Goal: Task Accomplishment & Management: Use online tool/utility

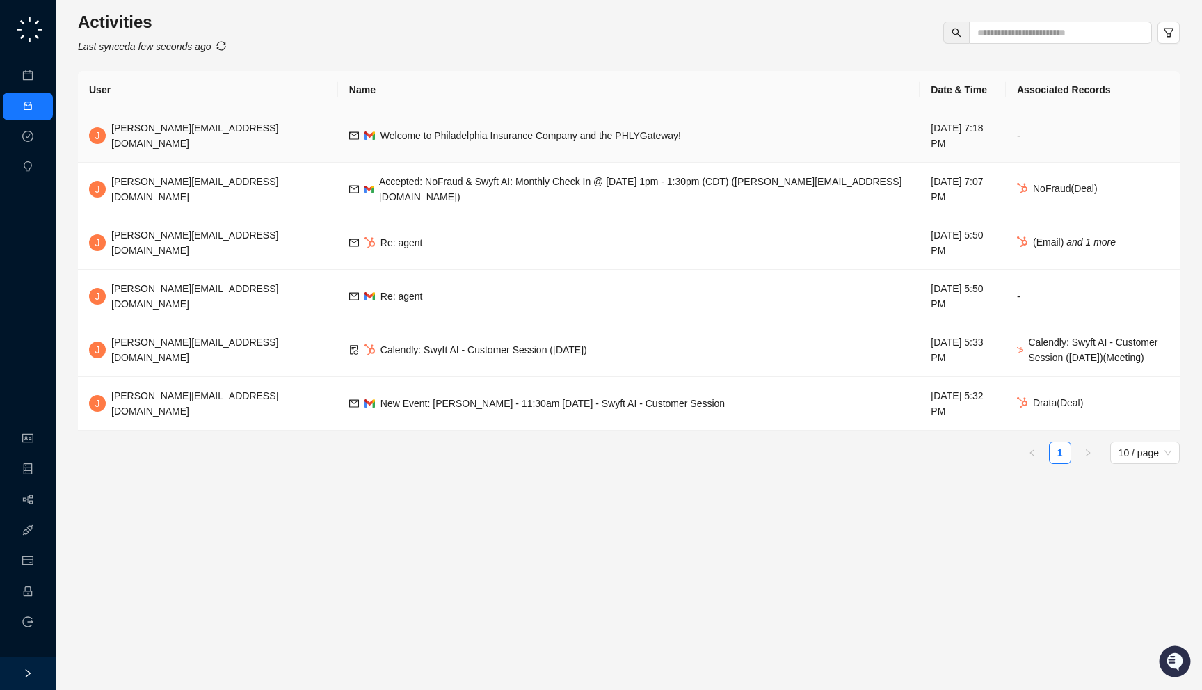
click at [670, 124] on td "Welcome to Philadelphia Insurance Company and the PHLYGateway!" at bounding box center [629, 136] width 582 height 54
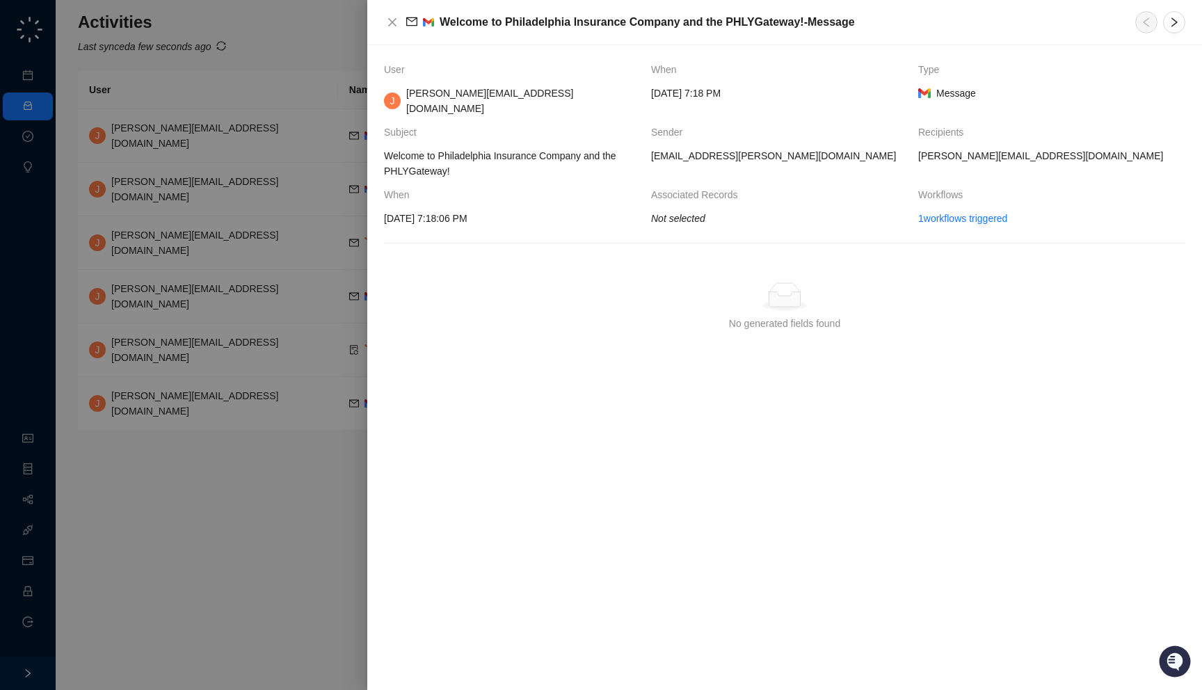
drag, startPoint x: 514, startPoint y: 162, endPoint x: 502, endPoint y: 154, distance: 15.1
click at [502, 154] on span "Welcome to Philadelphia Insurance Company and the PHLYGateway!" at bounding box center [512, 163] width 256 height 31
click at [963, 193] on th "Workflows" at bounding box center [1051, 199] width 267 height 24
click at [963, 211] on link "1 workflows triggered" at bounding box center [962, 218] width 89 height 15
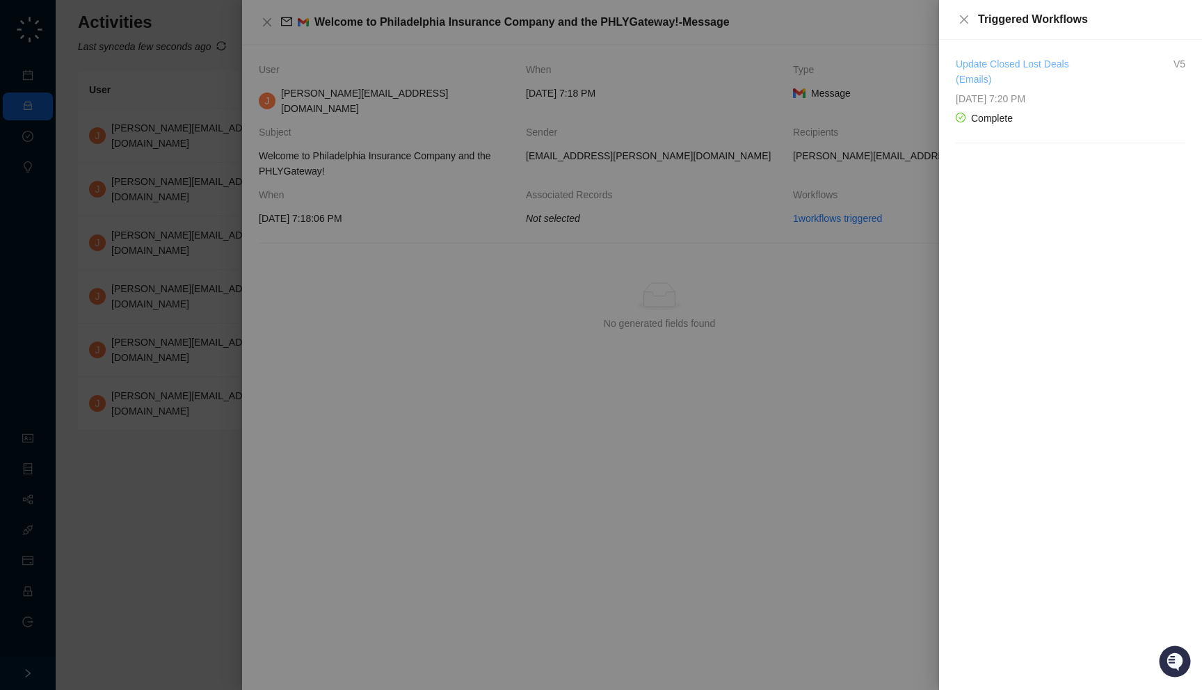
click at [978, 82] on link "Update Closed Lost Deals (Emails)" at bounding box center [1012, 71] width 113 height 26
click at [379, 185] on div at bounding box center [601, 345] width 1202 height 690
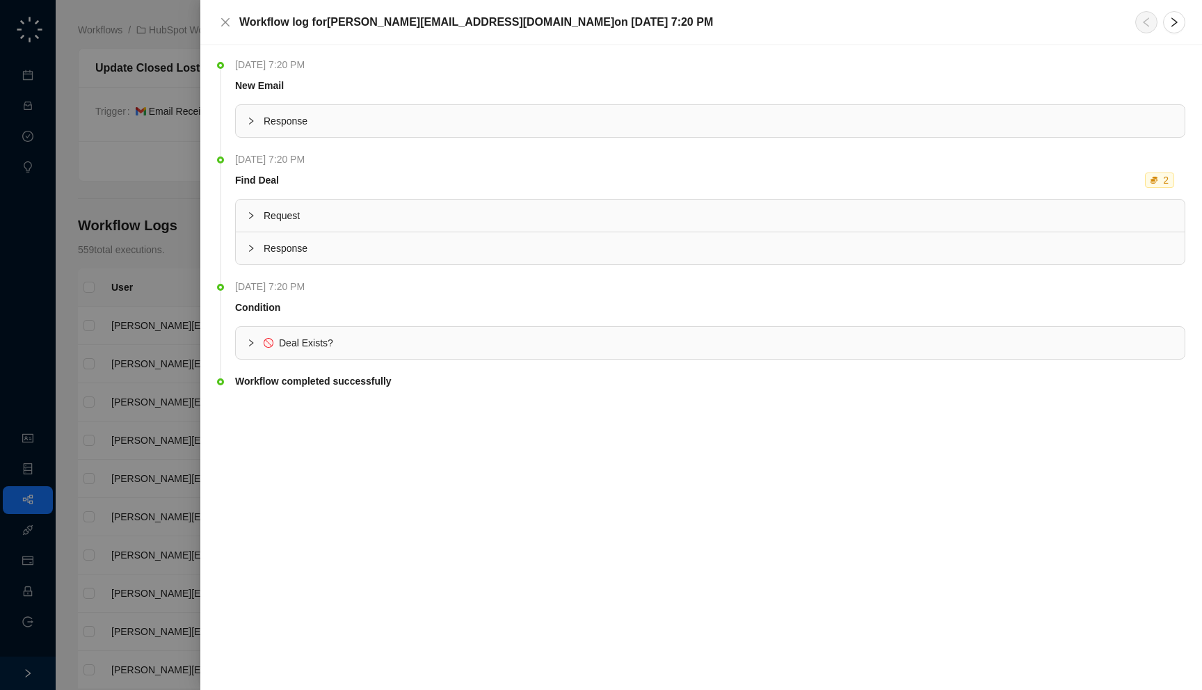
click at [489, 347] on span "Deal Exists?" at bounding box center [719, 342] width 910 height 15
click at [408, 114] on span "Response" at bounding box center [719, 120] width 910 height 15
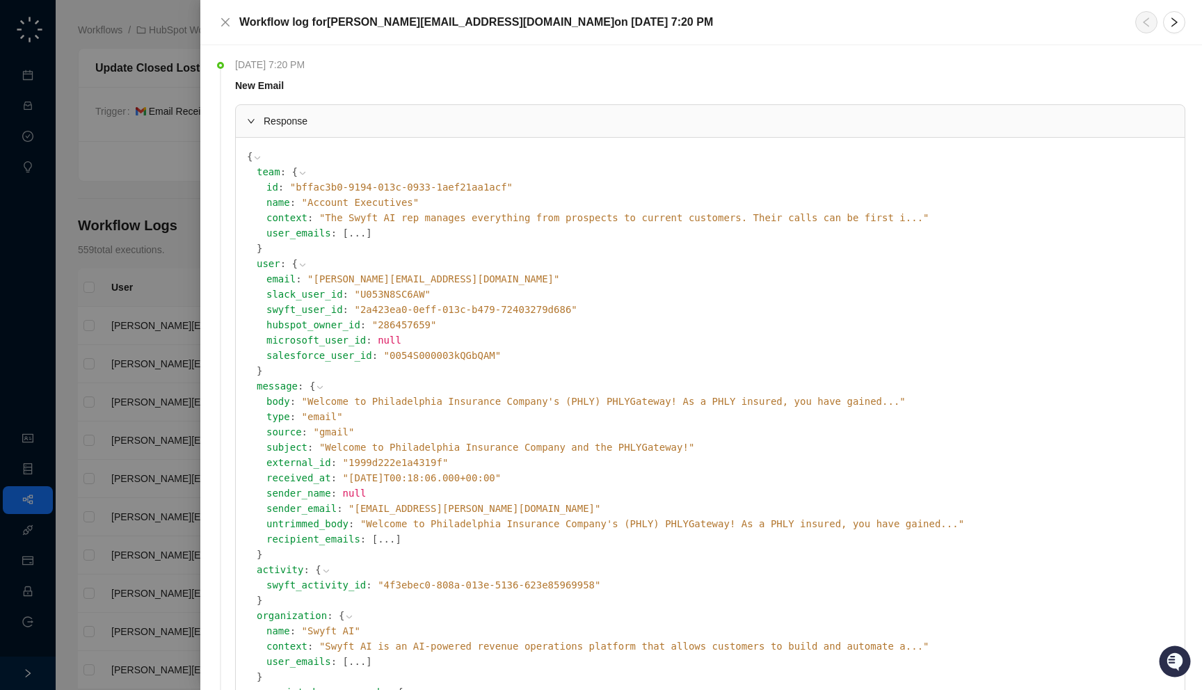
scroll to position [122, 0]
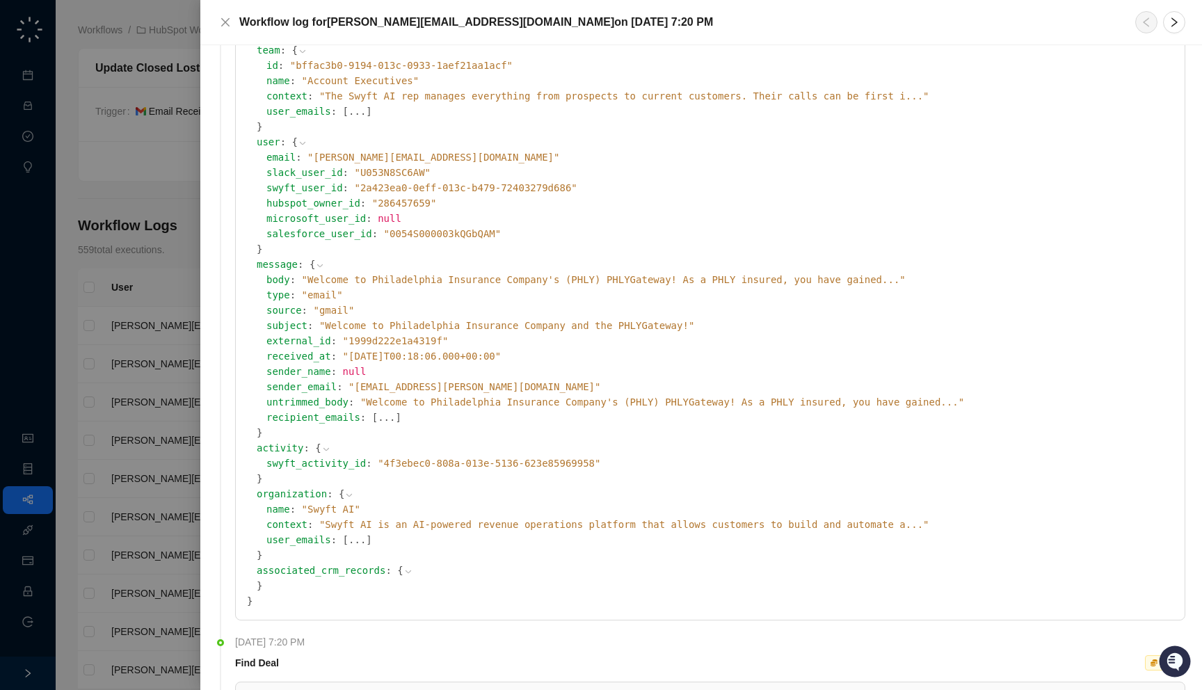
click at [429, 274] on span "" Welcome to Philadelphia Insurance Company's (PHLY) PHLYGateway! As a PHLY ins…" at bounding box center [604, 279] width 604 height 11
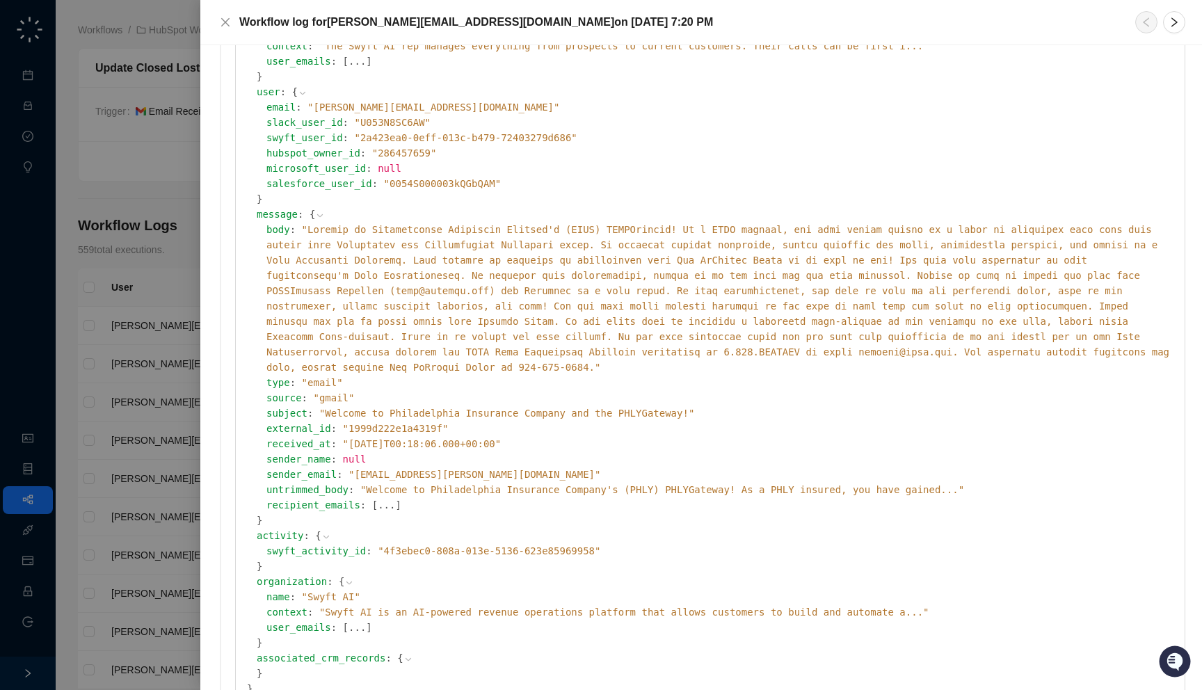
scroll to position [209, 0]
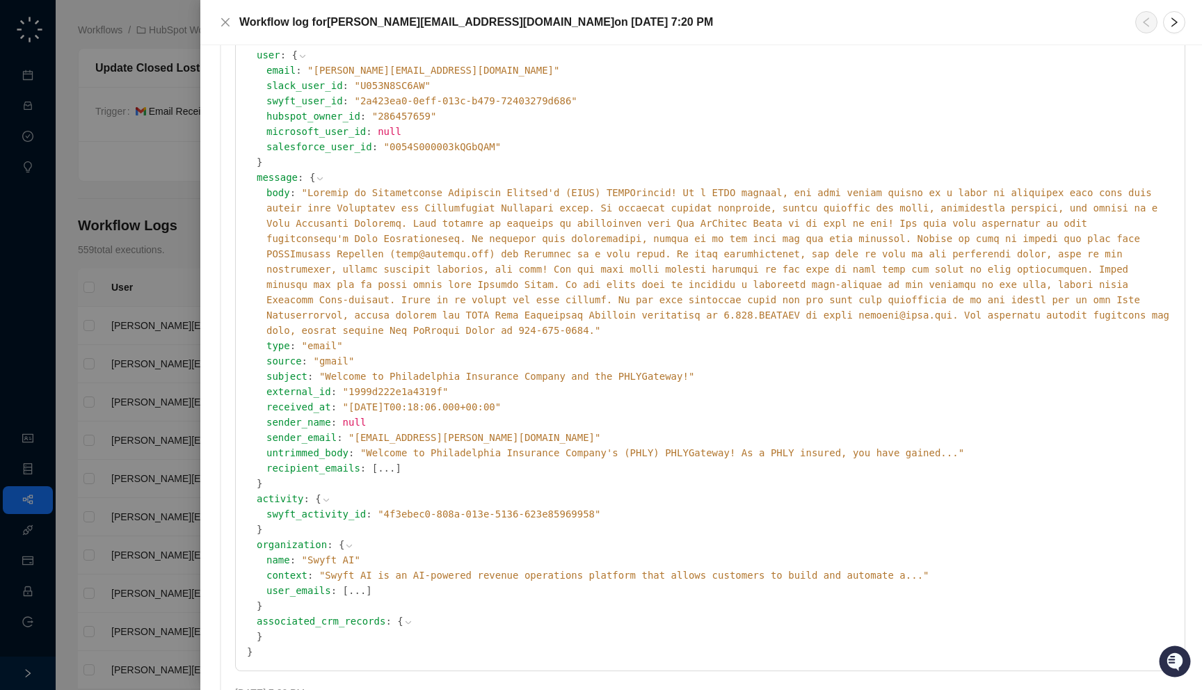
click at [631, 447] on span "" Welcome to Philadelphia Insurance Company's (PHLY) PHLYGateway! As a PHLY ins…" at bounding box center [662, 452] width 604 height 11
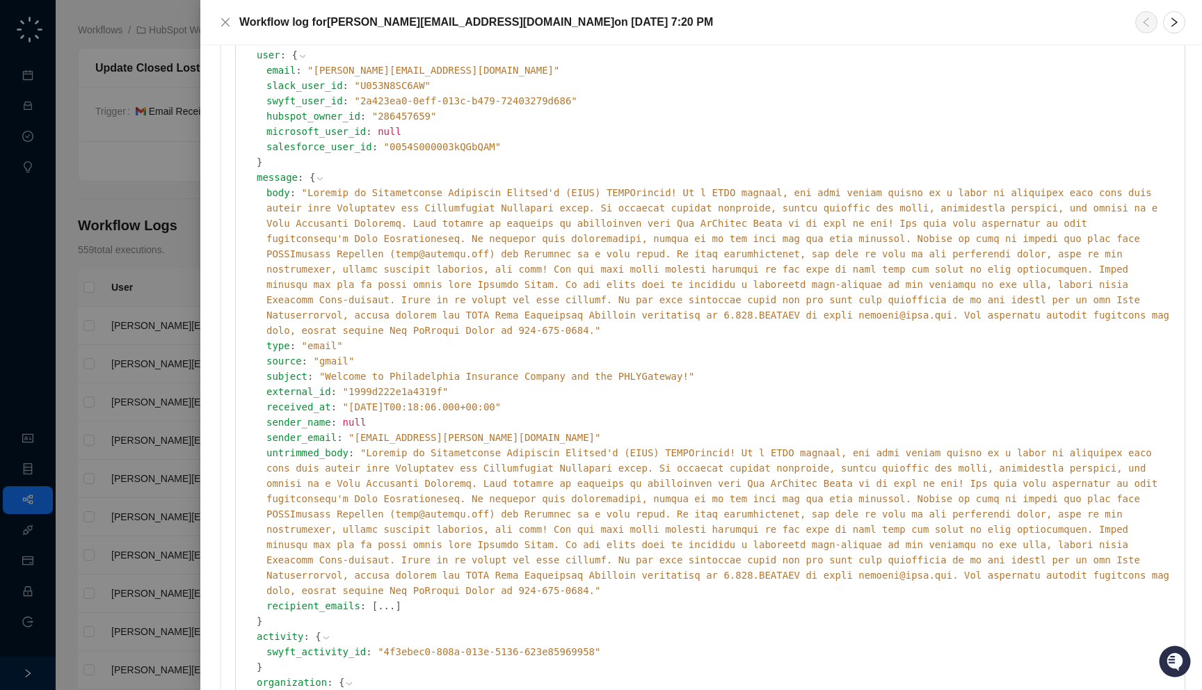
click at [631, 447] on span "" "" at bounding box center [717, 521] width 903 height 149
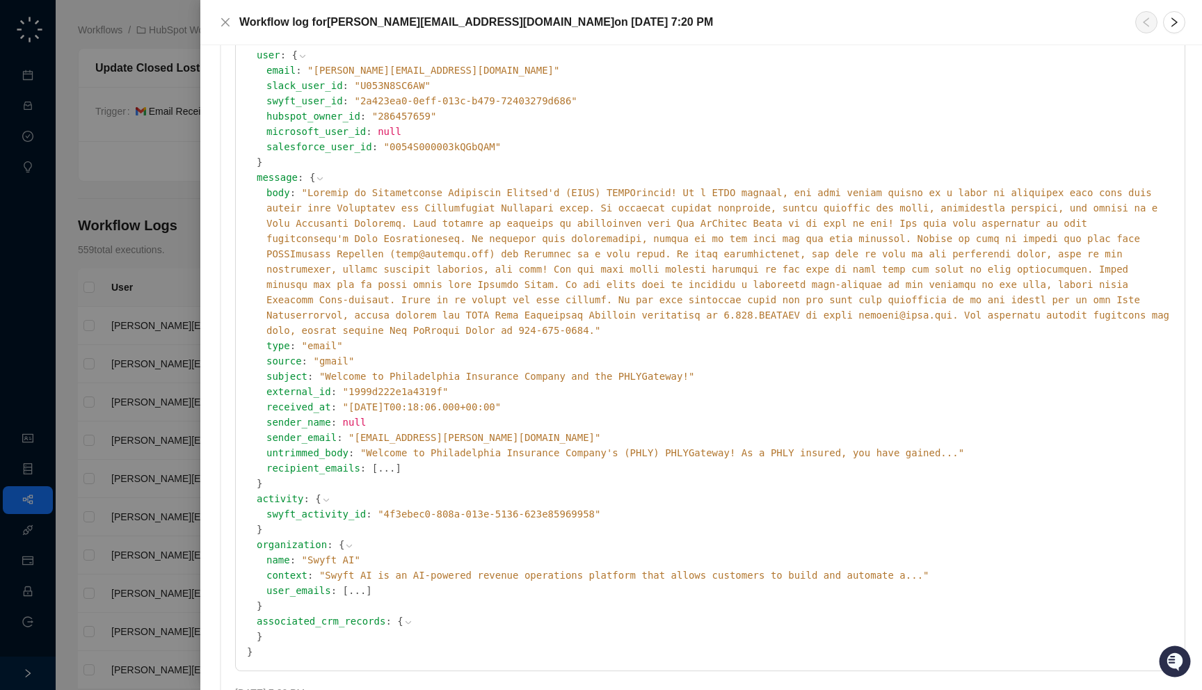
click at [631, 447] on span "" Welcome to Philadelphia Insurance Company's (PHLY) PHLYGateway! As a PHLY ins…" at bounding box center [662, 452] width 604 height 11
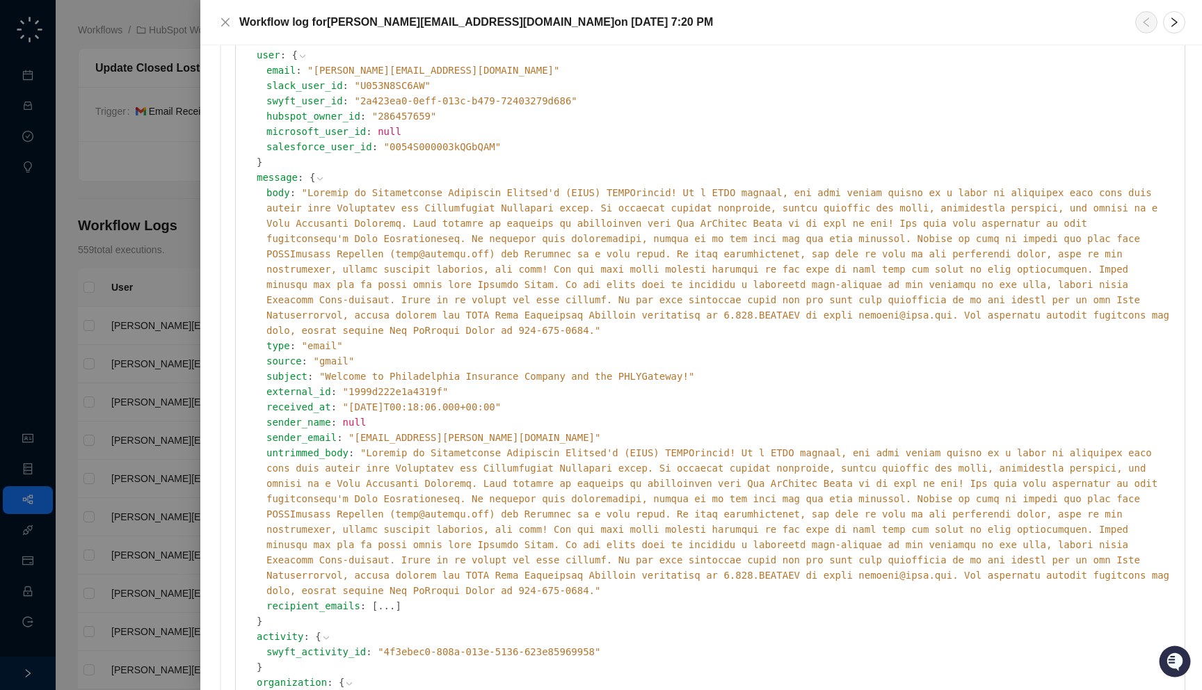
click at [631, 447] on span "" "" at bounding box center [717, 521] width 903 height 149
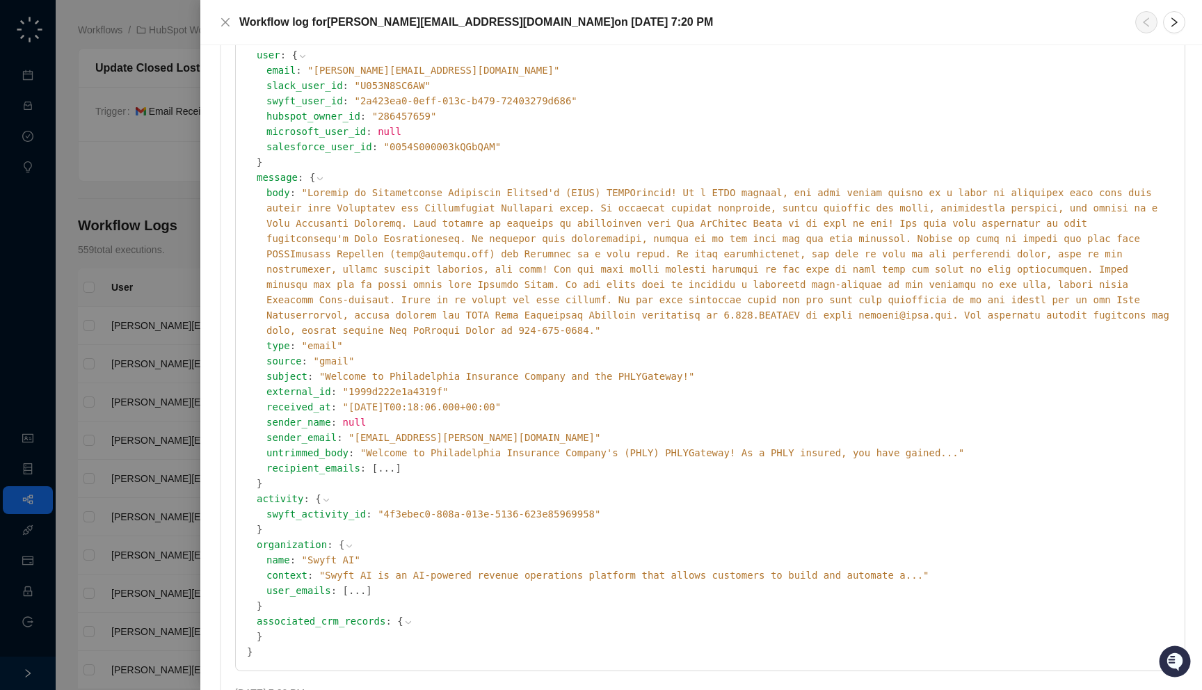
click at [564, 262] on div "body : " "" at bounding box center [719, 261] width 907 height 153
click at [564, 263] on span "" "" at bounding box center [717, 261] width 903 height 149
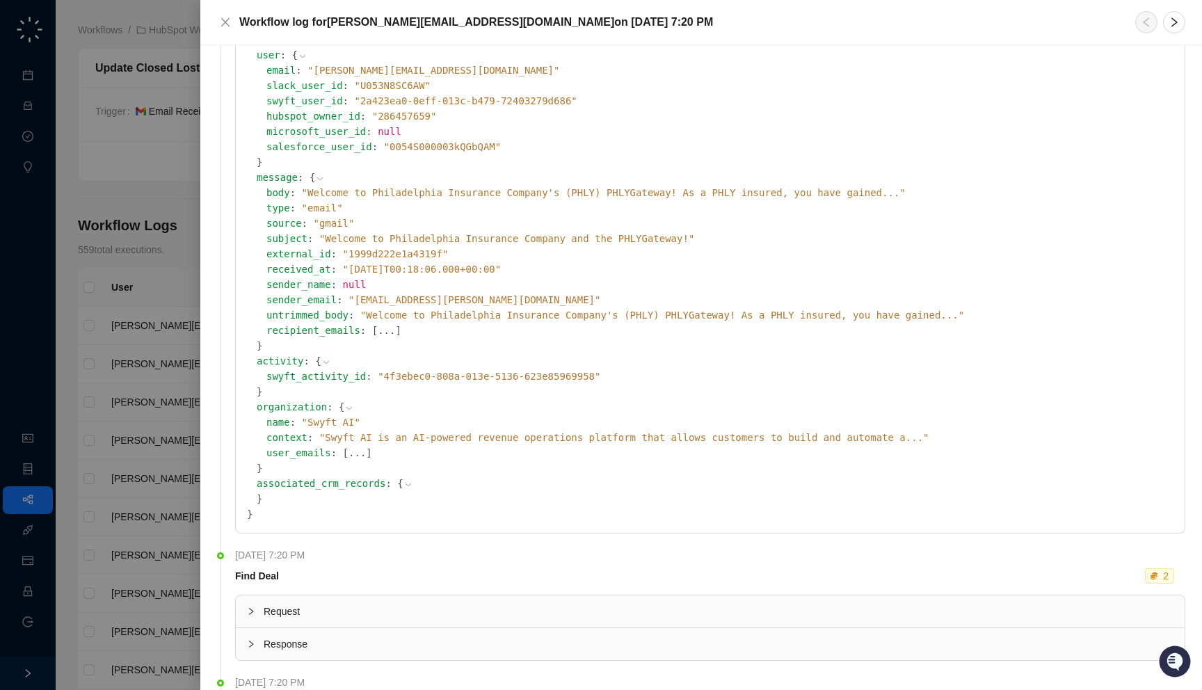
click at [143, 200] on div at bounding box center [601, 345] width 1202 height 690
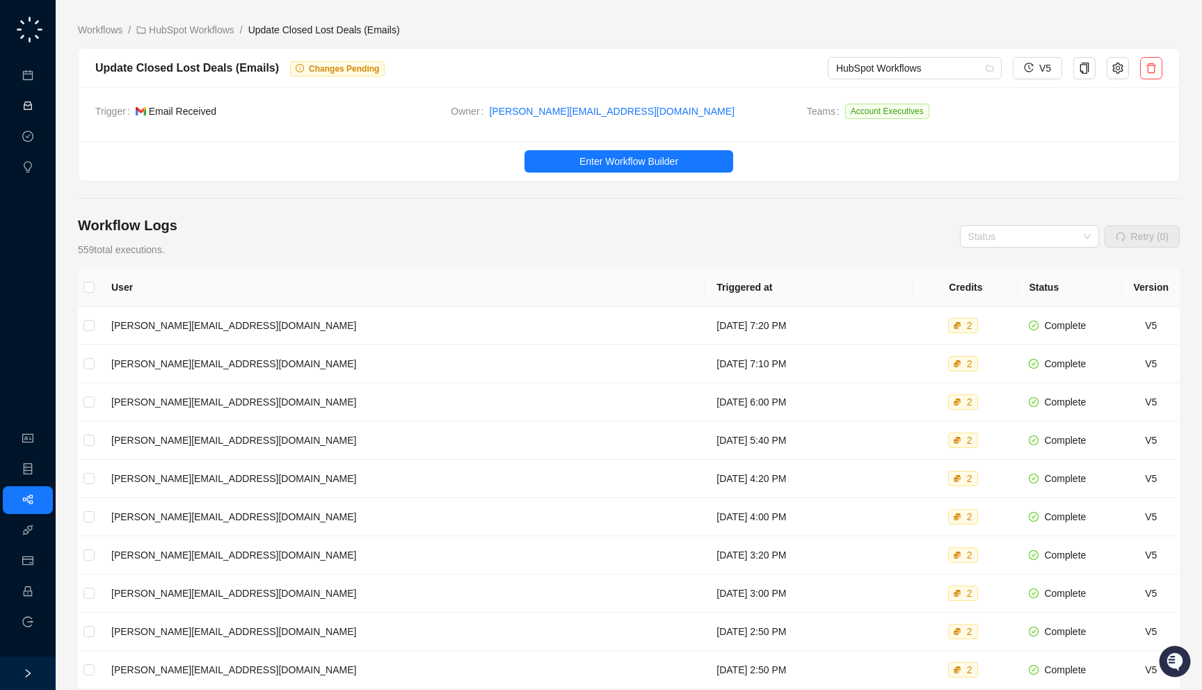
click at [40, 101] on link "Activities" at bounding box center [59, 106] width 38 height 11
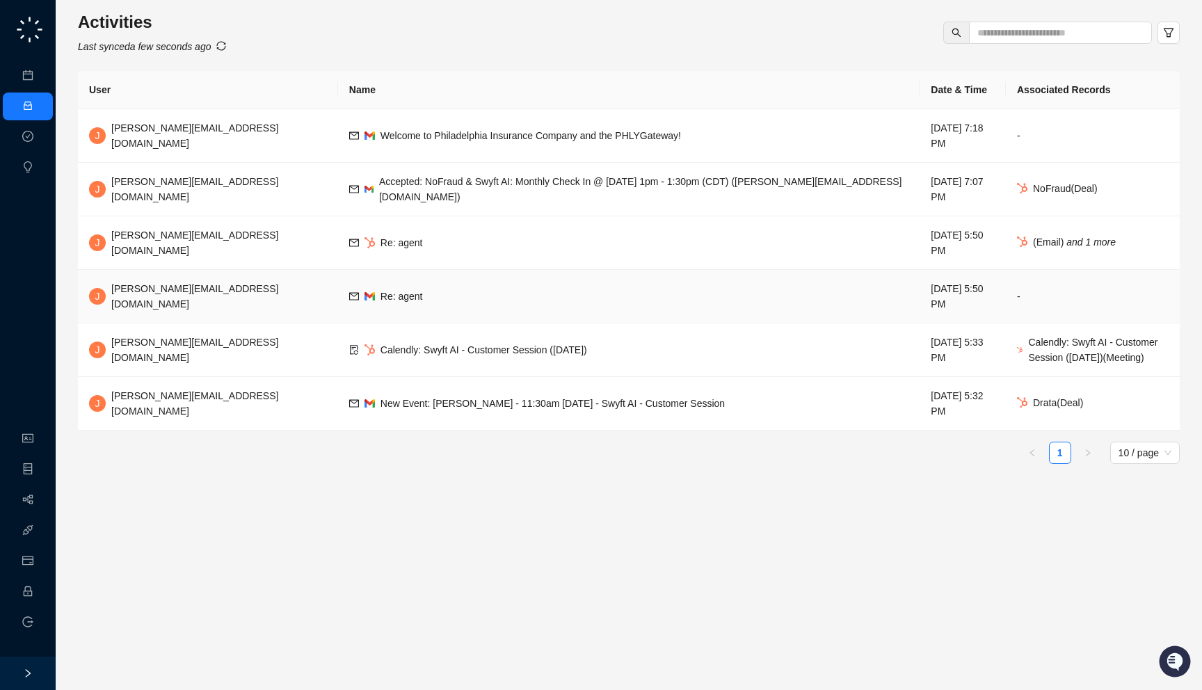
click at [391, 270] on td "Re: agent" at bounding box center [629, 297] width 582 height 54
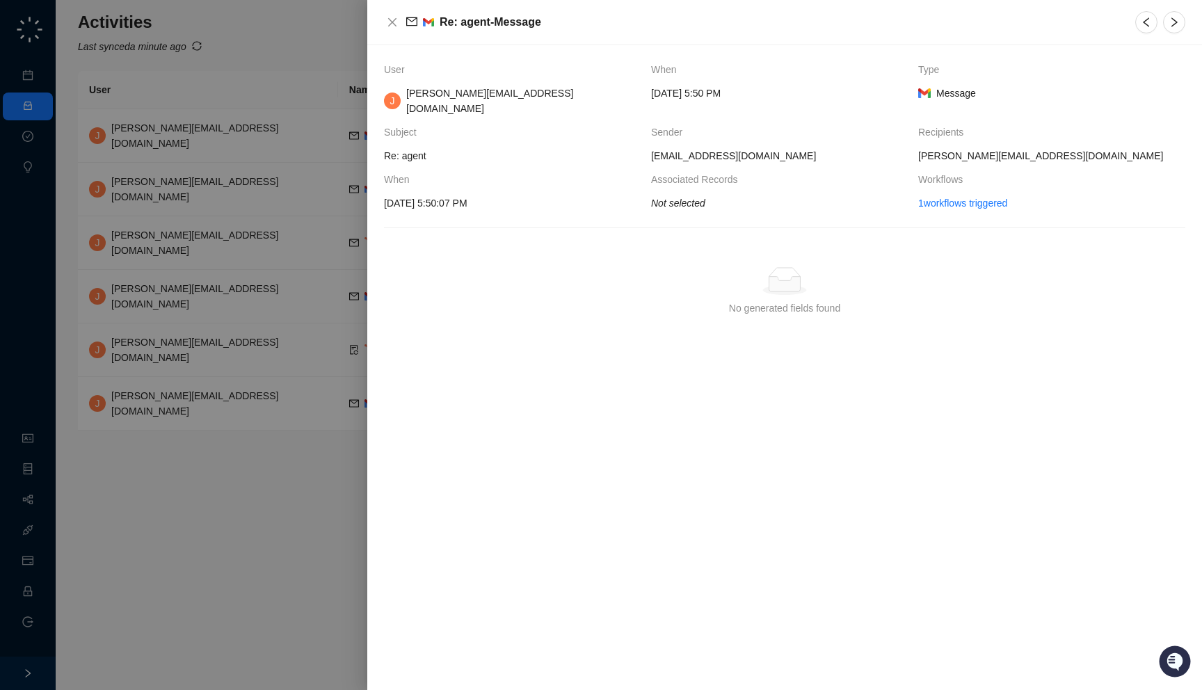
click at [276, 251] on div at bounding box center [601, 345] width 1202 height 690
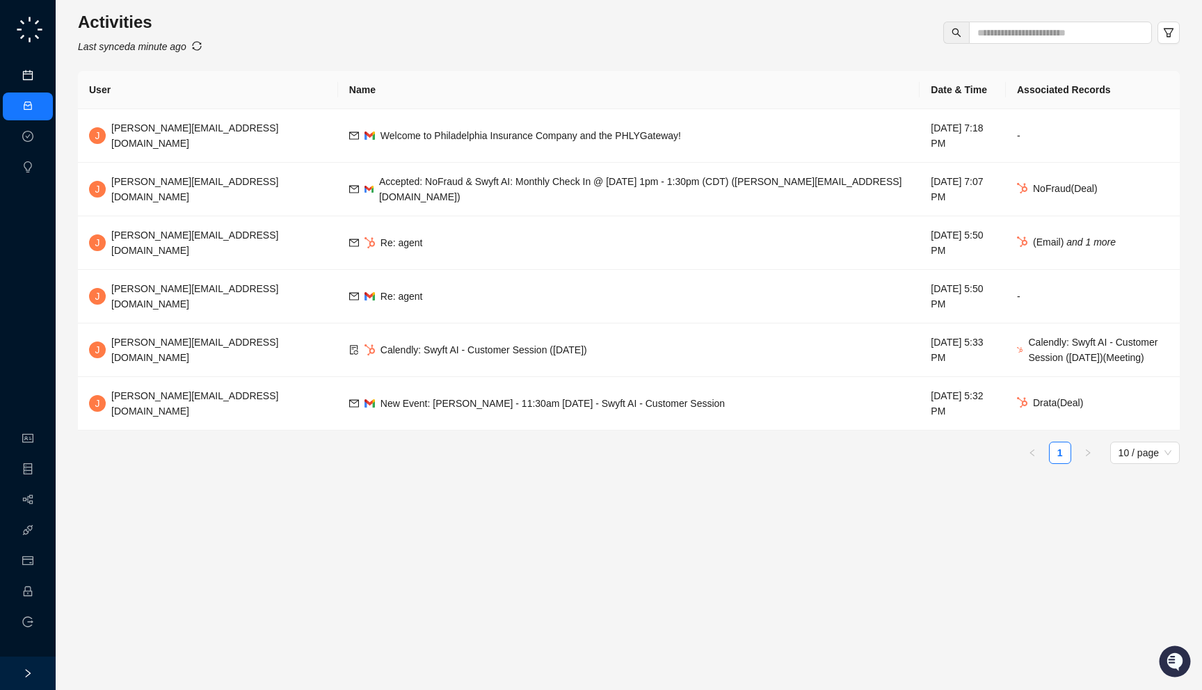
click at [40, 78] on link "Meetings & Calls" at bounding box center [76, 75] width 73 height 11
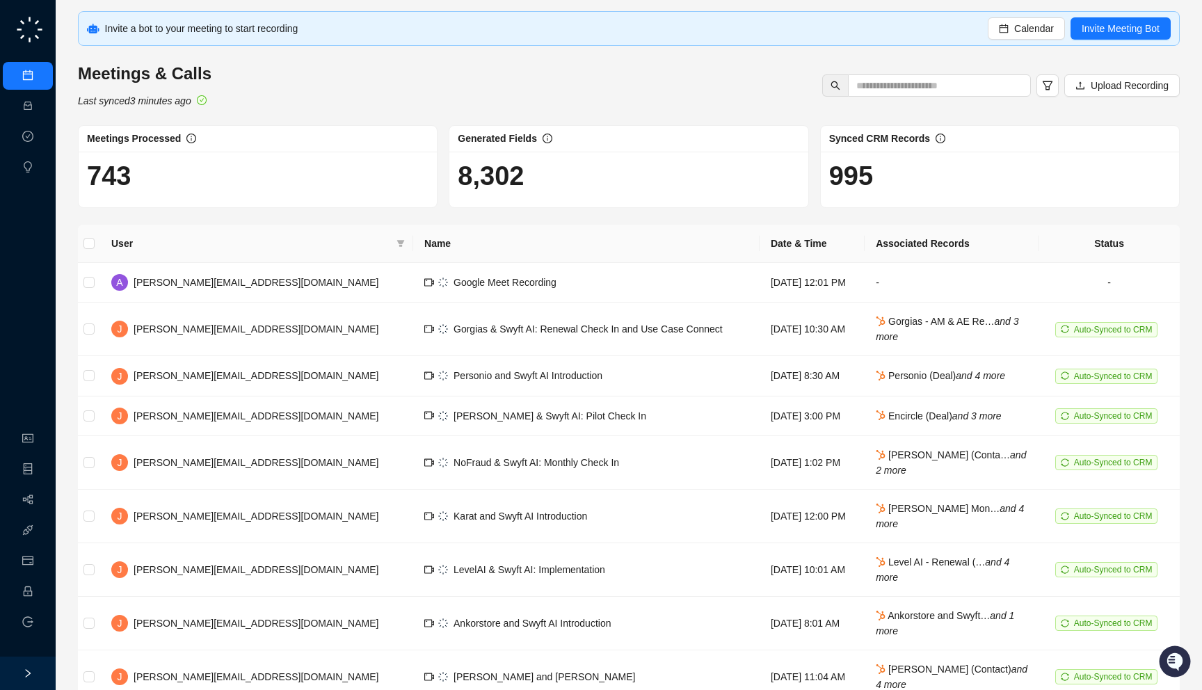
click at [24, 416] on div "Meetings & Calls Activities Approval Tasks Insights Organization Object Manager…" at bounding box center [28, 328] width 56 height 657
click at [40, 438] on link "Organization" at bounding box center [67, 438] width 55 height 11
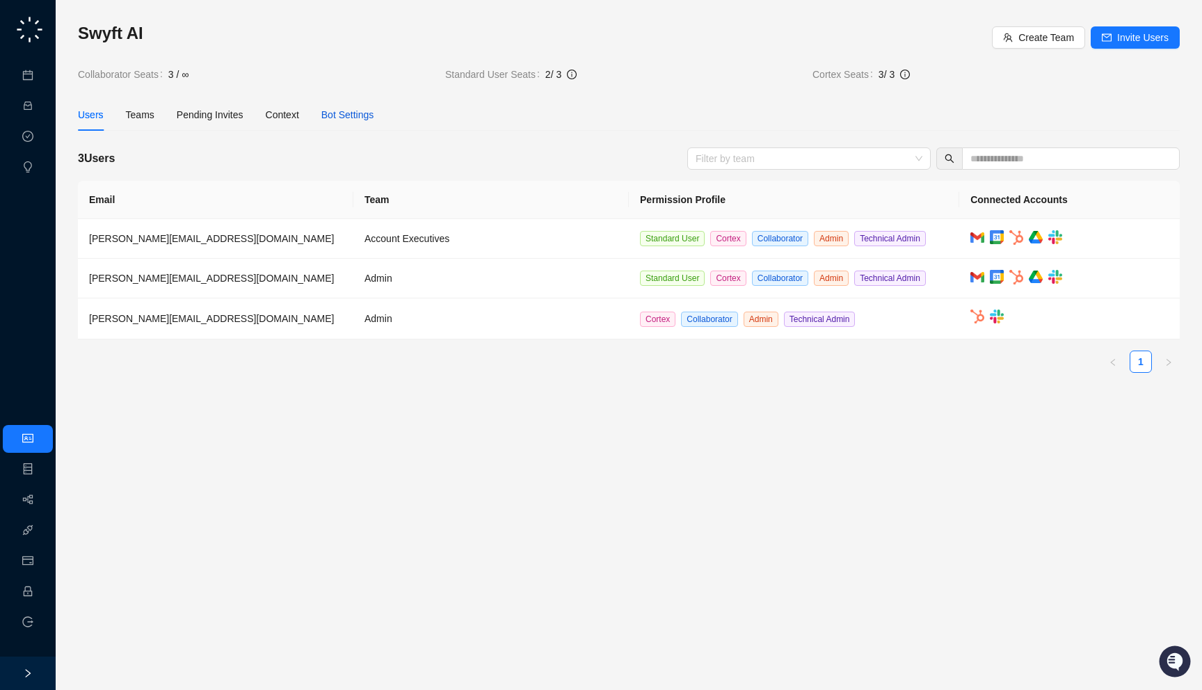
click at [354, 117] on div "Bot Settings" at bounding box center [347, 114] width 53 height 15
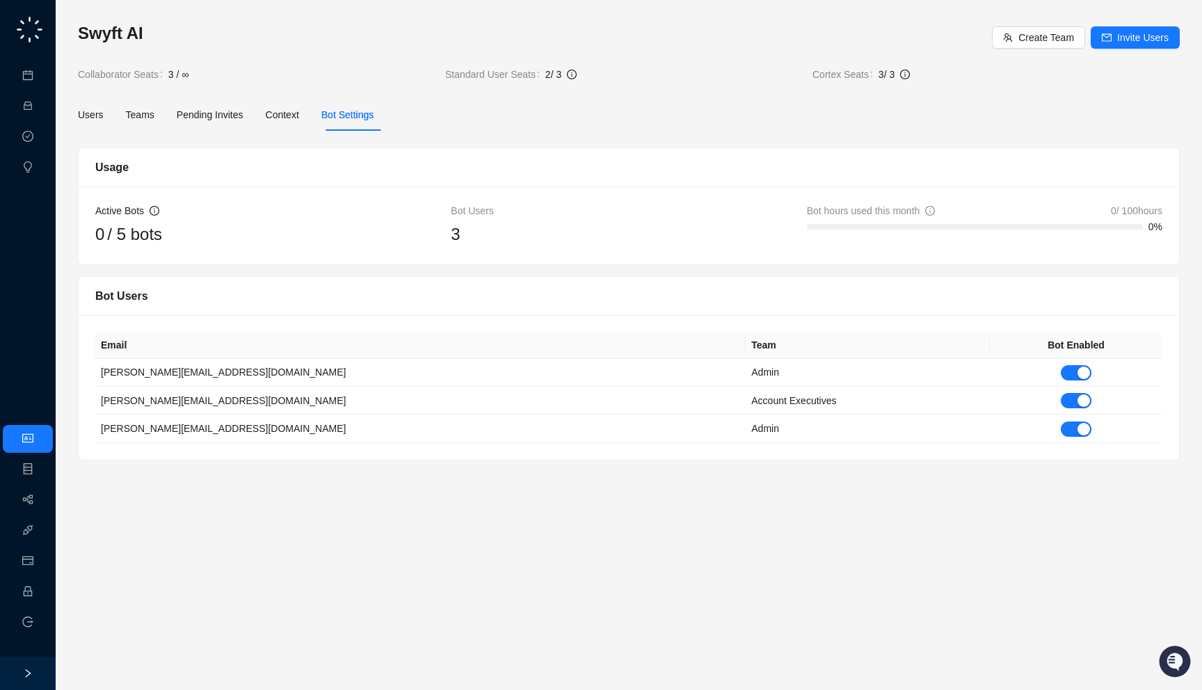
click at [573, 254] on div "Active Bots 0 / 5 bots Bot Users 3 Bot hours used this month 0 / 100 hours 0%" at bounding box center [629, 225] width 1101 height 78
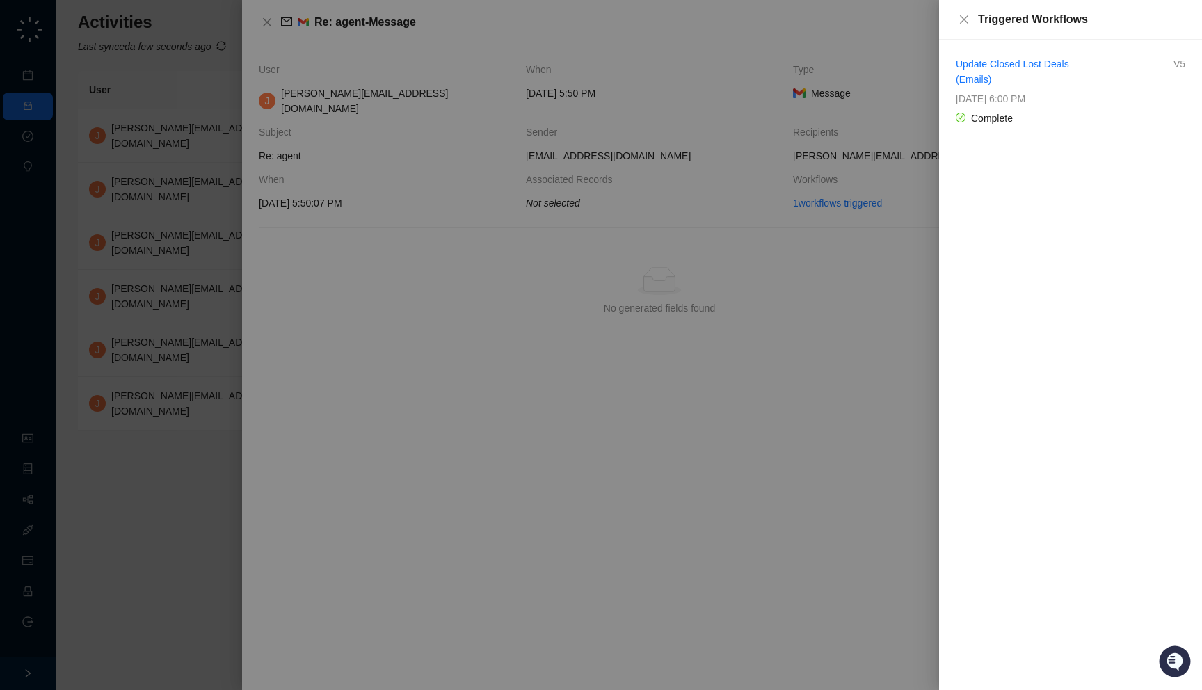
click at [97, 587] on div at bounding box center [601, 345] width 1202 height 690
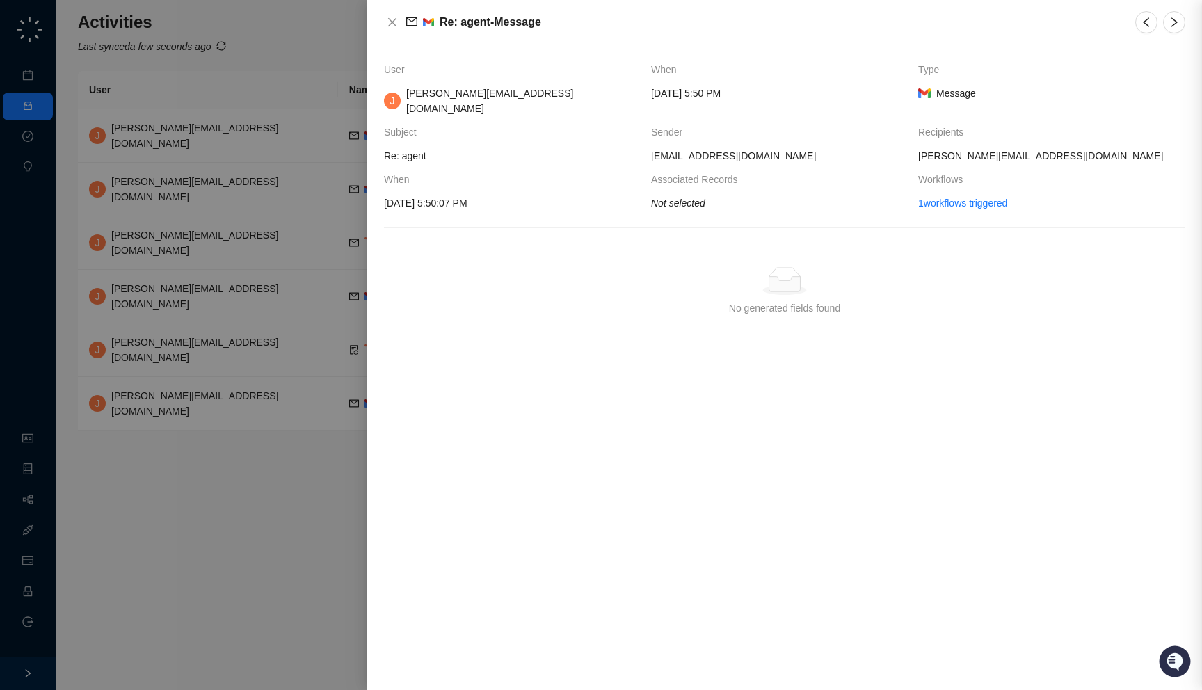
click at [141, 587] on div at bounding box center [601, 345] width 1202 height 690
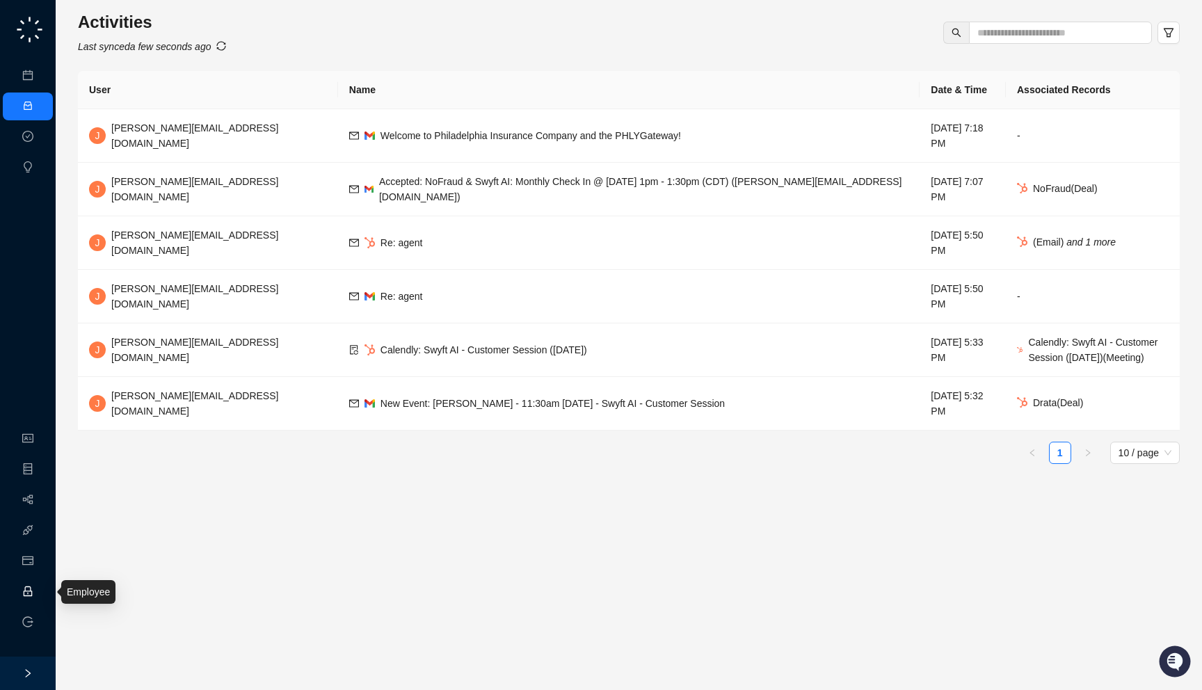
click at [40, 592] on link "Employee" at bounding box center [61, 592] width 43 height 11
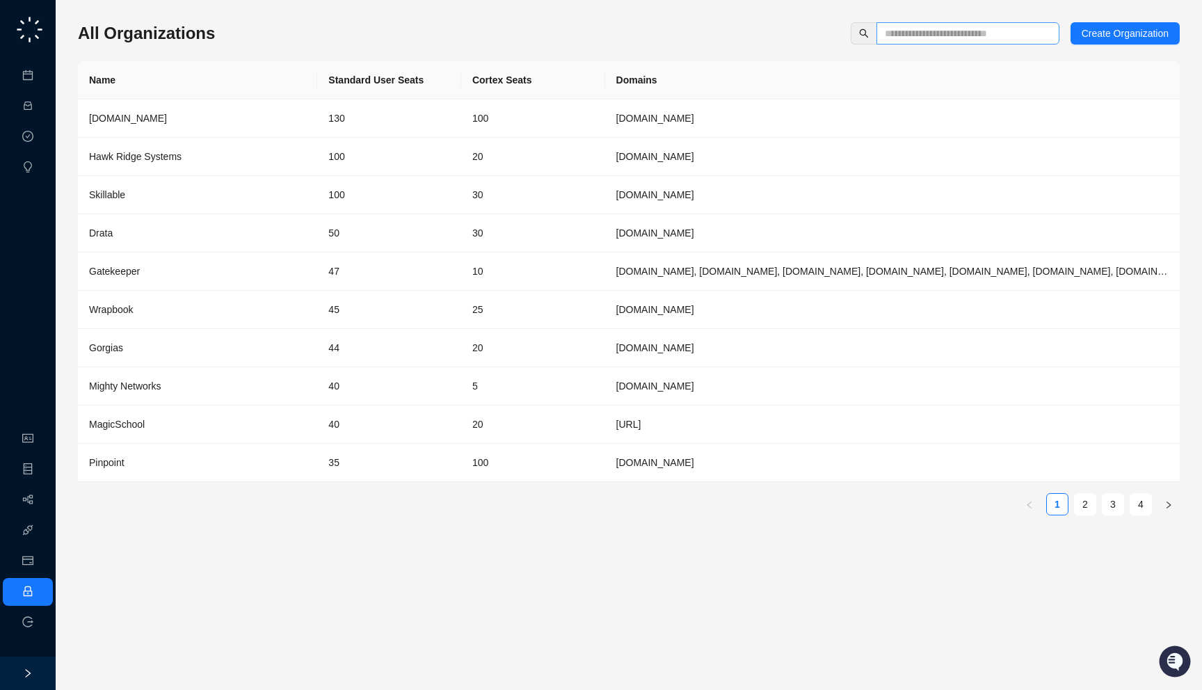
click at [946, 43] on span at bounding box center [968, 33] width 183 height 22
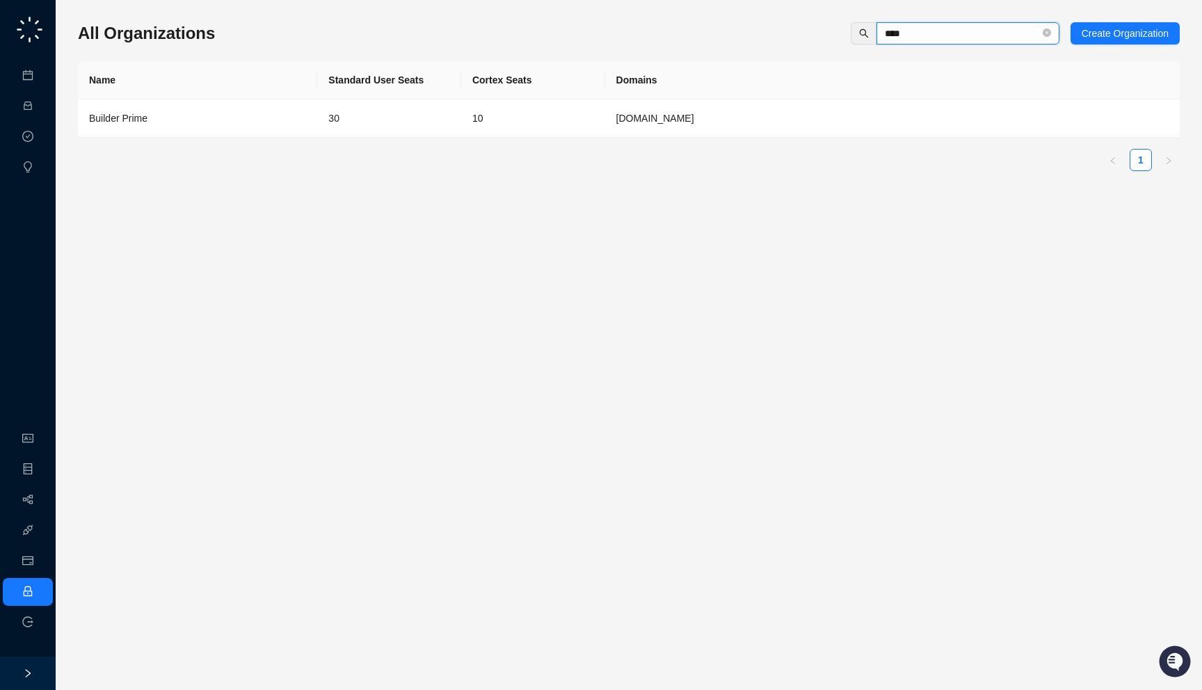
type input "****"
click at [797, 103] on td "builderprime.com" at bounding box center [892, 119] width 575 height 38
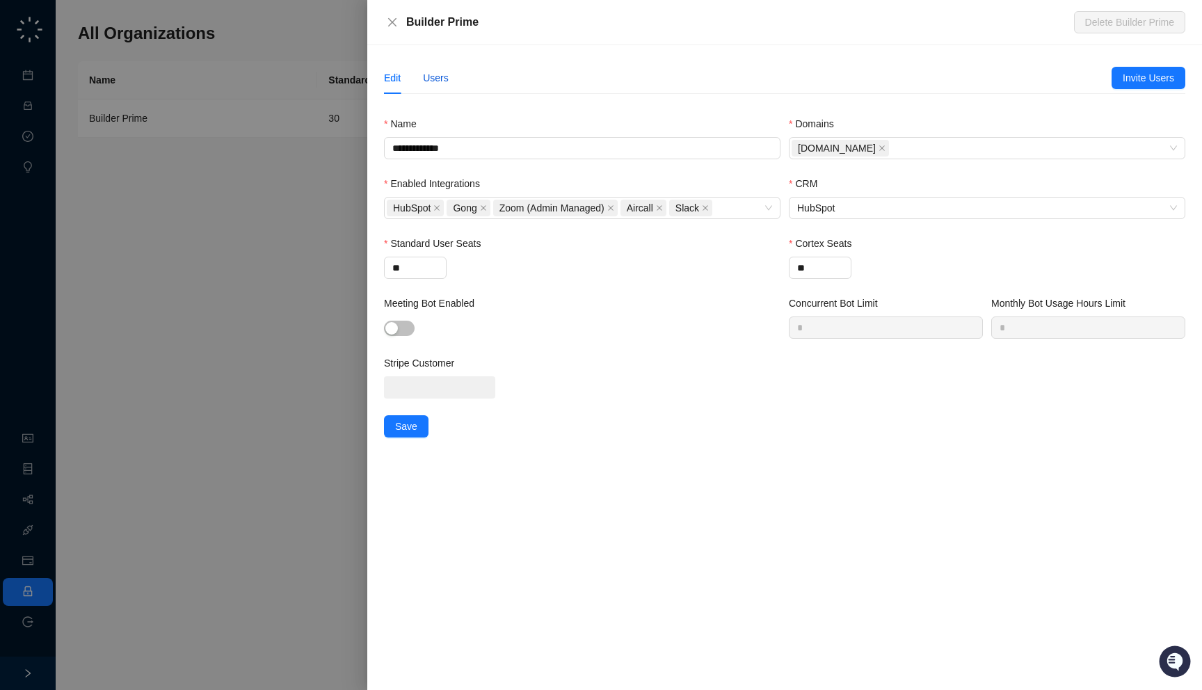
click at [429, 70] on div "Users" at bounding box center [436, 77] width 26 height 15
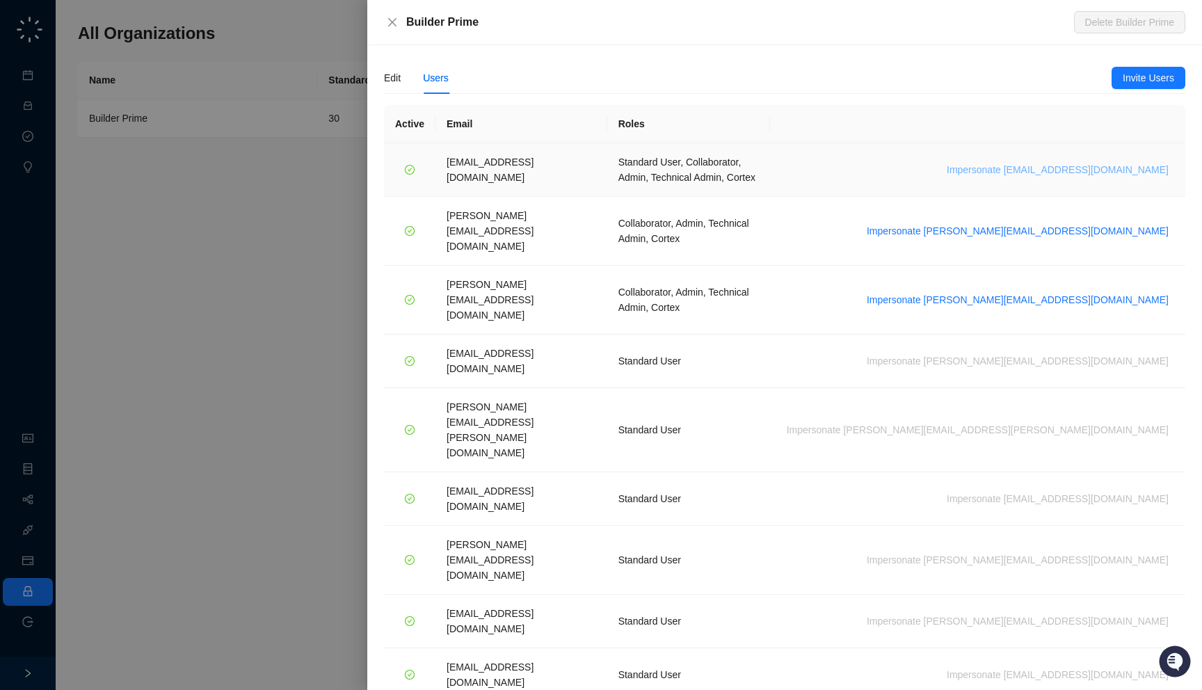
click at [1052, 162] on span "Impersonate ali@builderprime.com" at bounding box center [1058, 169] width 222 height 15
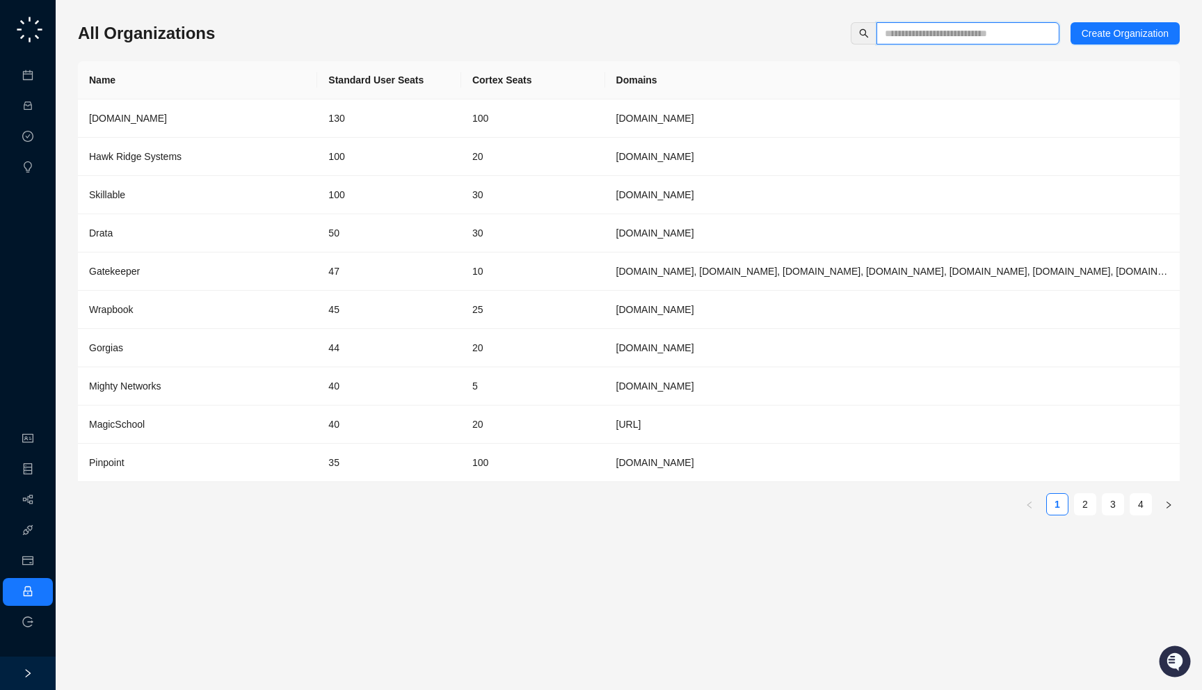
click at [910, 33] on input "text" at bounding box center [962, 33] width 155 height 15
click at [675, 353] on td "[DOMAIN_NAME]" at bounding box center [892, 348] width 575 height 38
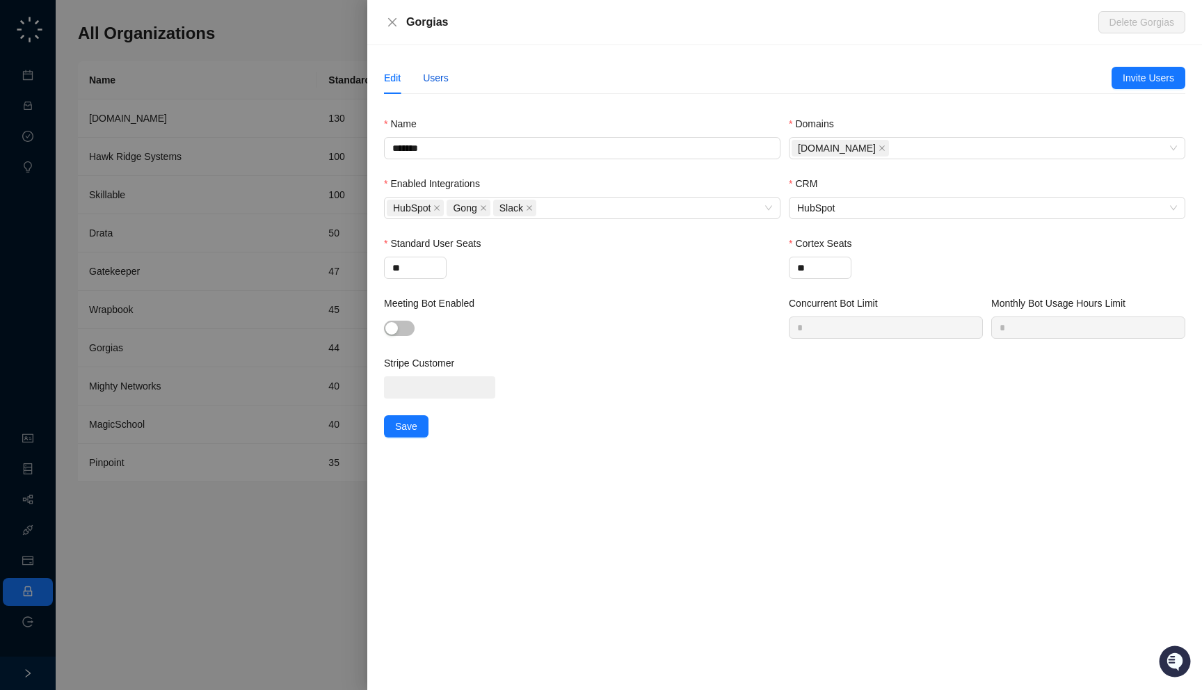
click at [443, 79] on div "Users" at bounding box center [436, 77] width 26 height 15
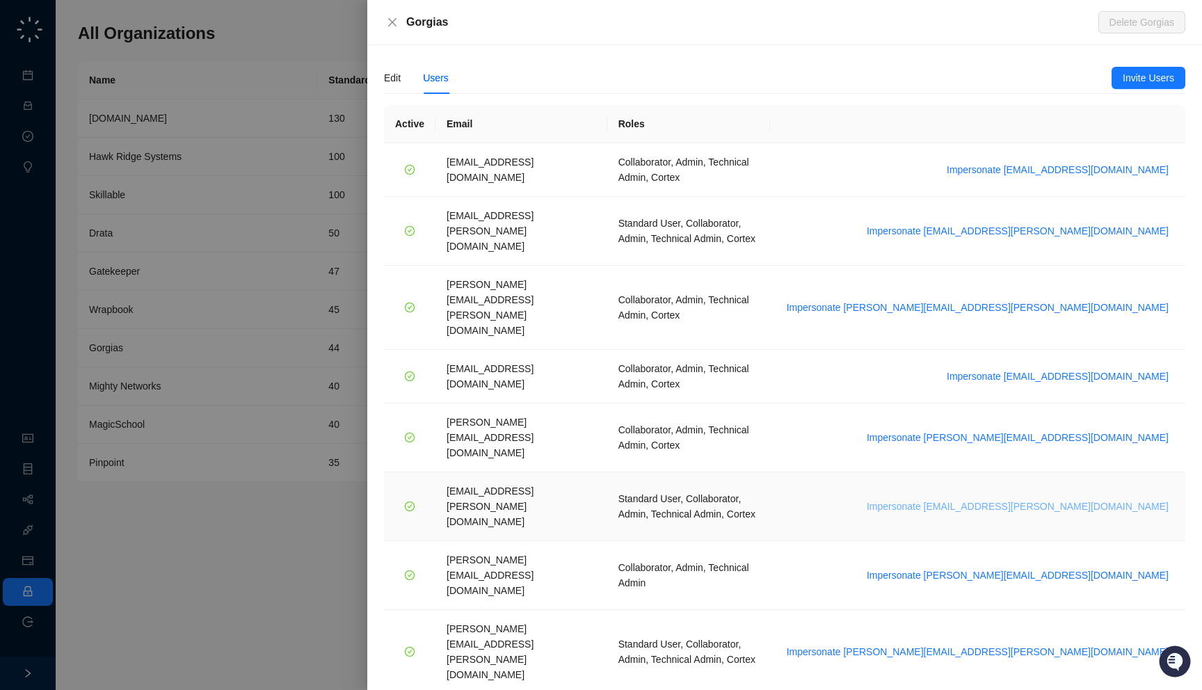
click at [1065, 499] on span "Impersonate [EMAIL_ADDRESS][PERSON_NAME][DOMAIN_NAME]" at bounding box center [1018, 506] width 302 height 15
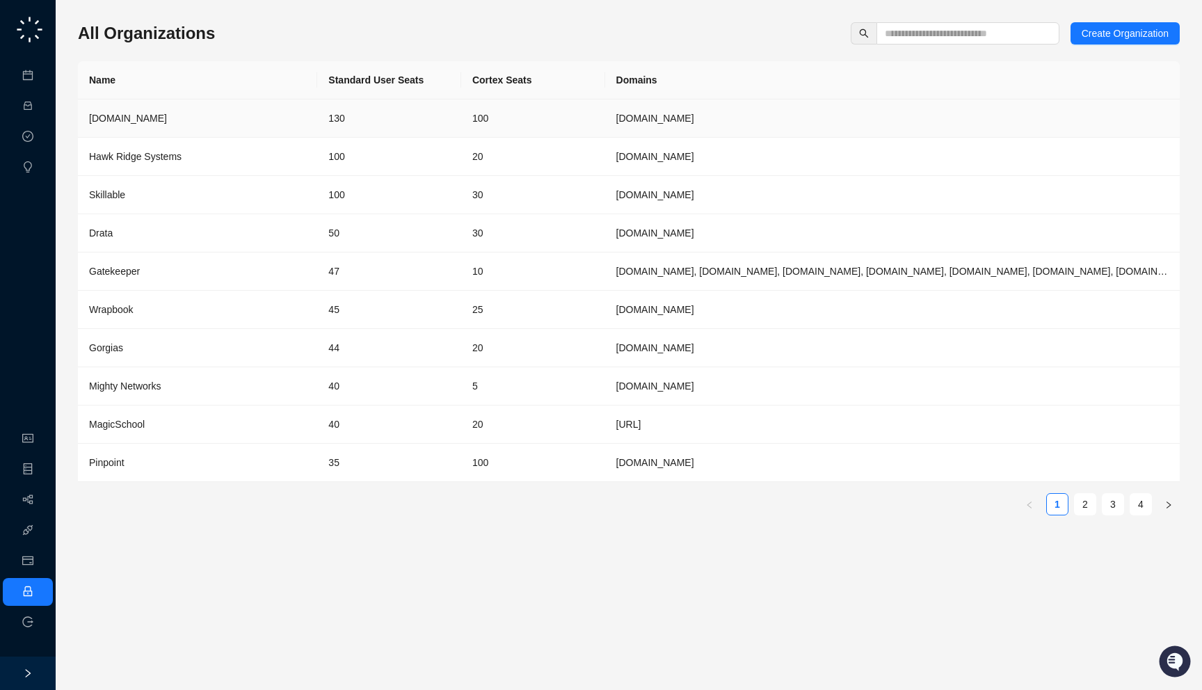
click at [566, 111] on td "100" at bounding box center [533, 119] width 144 height 38
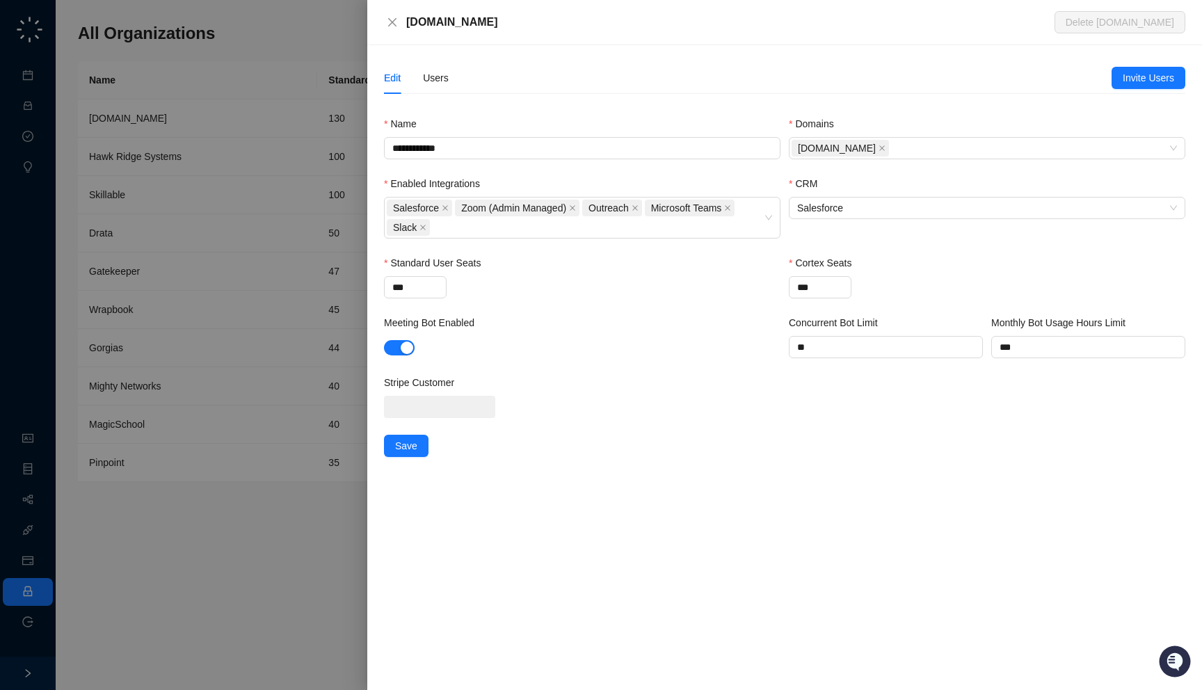
drag, startPoint x: 492, startPoint y: 23, endPoint x: 486, endPoint y: 32, distance: 11.0
click at [486, 32] on div "Synthesia.io Delete Synthesia.io" at bounding box center [784, 22] width 835 height 45
click at [447, 79] on div "Users" at bounding box center [436, 77] width 26 height 15
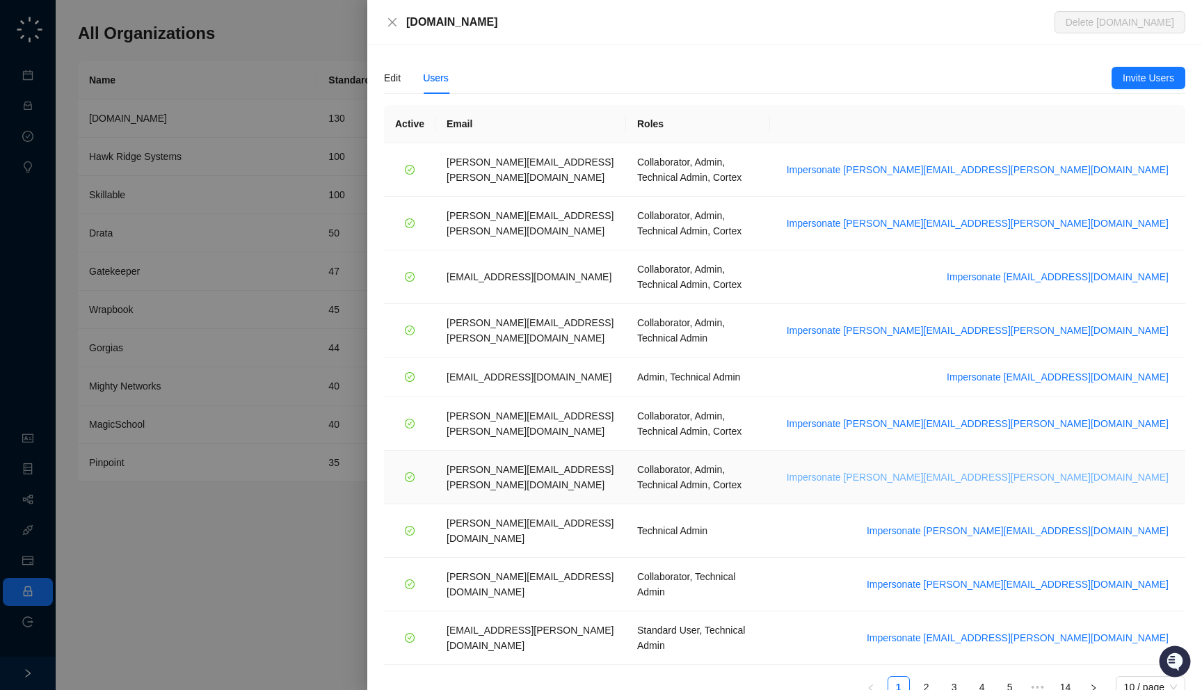
click at [1064, 470] on span "Impersonate tom.barber@synthesia.io" at bounding box center [978, 477] width 382 height 15
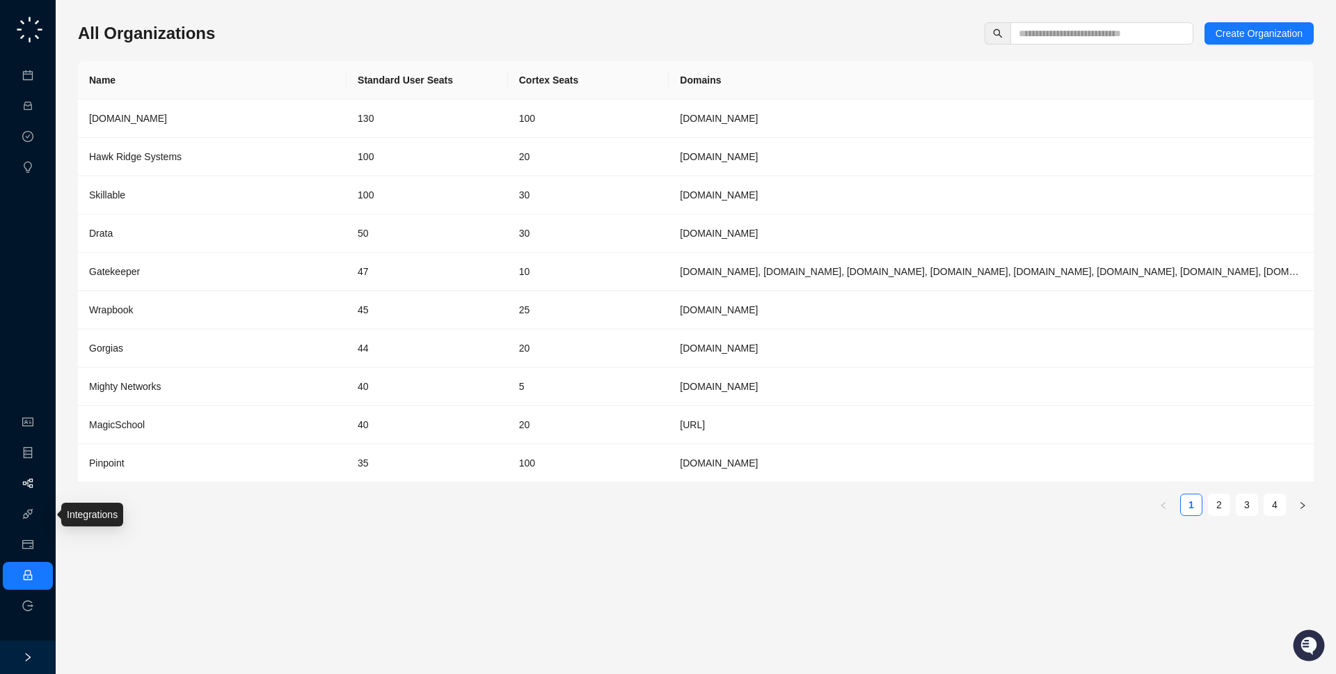
click at [40, 481] on link "Workflows" at bounding box center [62, 483] width 45 height 11
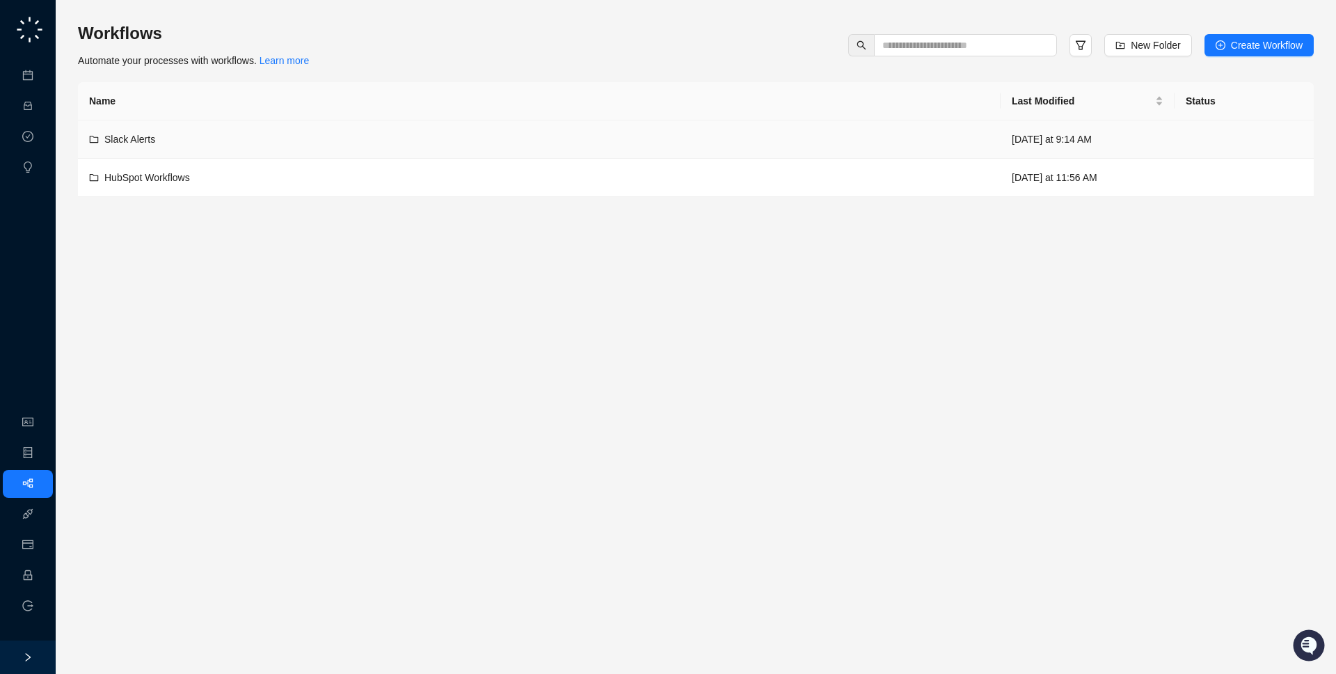
click at [275, 140] on div "Slack Alerts" at bounding box center [539, 139] width 900 height 15
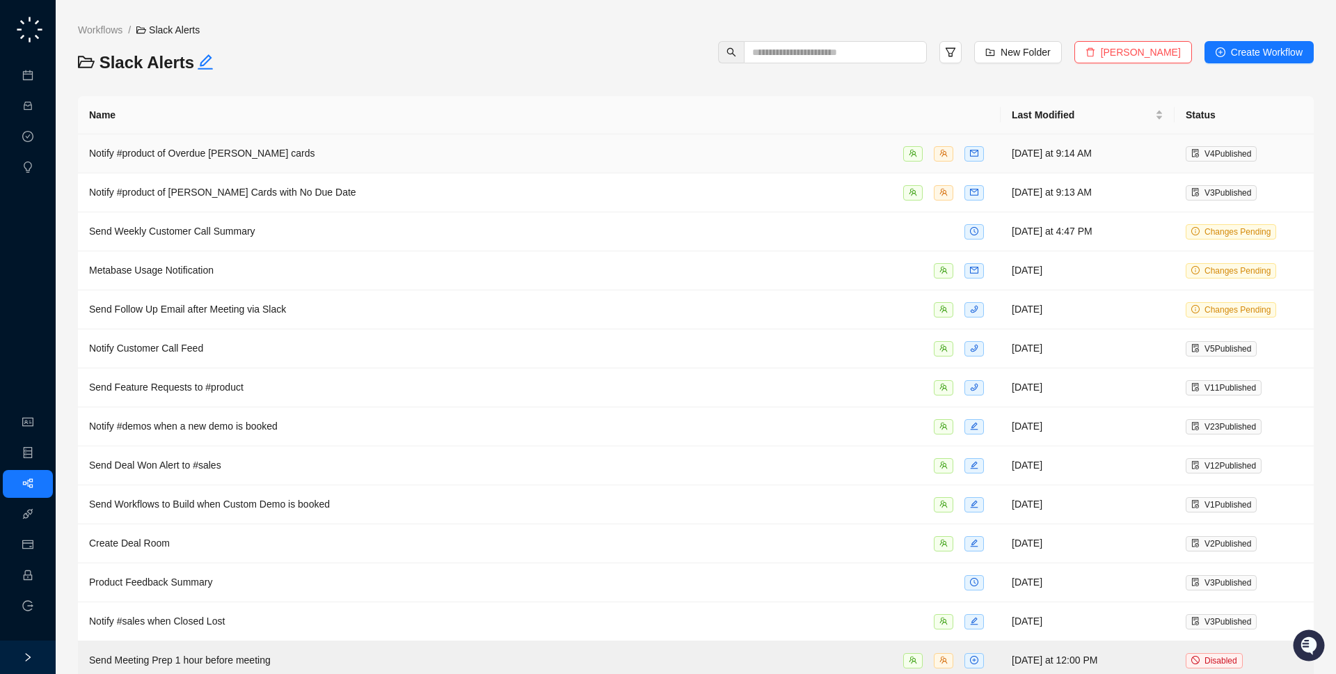
click at [461, 156] on div "Notify #product of Overdue [PERSON_NAME] cards" at bounding box center [539, 153] width 900 height 16
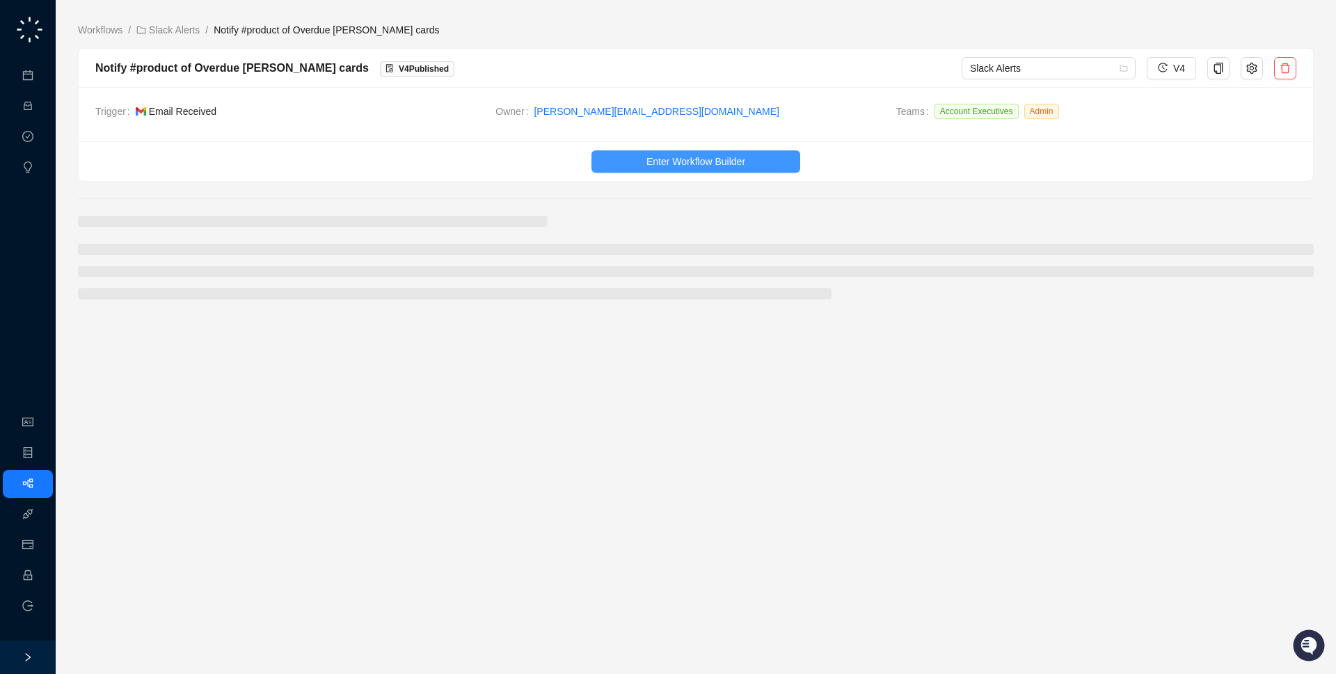
click at [741, 163] on span "Enter Workflow Builder" at bounding box center [695, 161] width 99 height 15
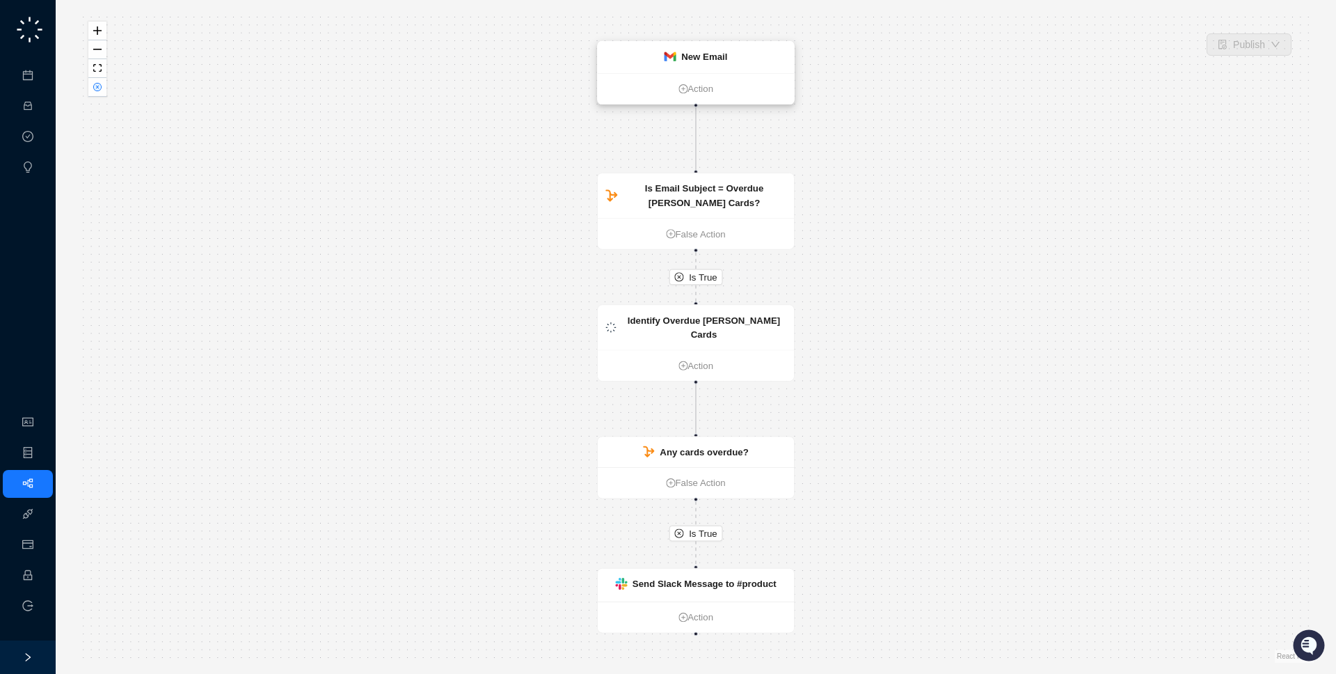
click at [706, 68] on div "New Email" at bounding box center [696, 56] width 196 height 31
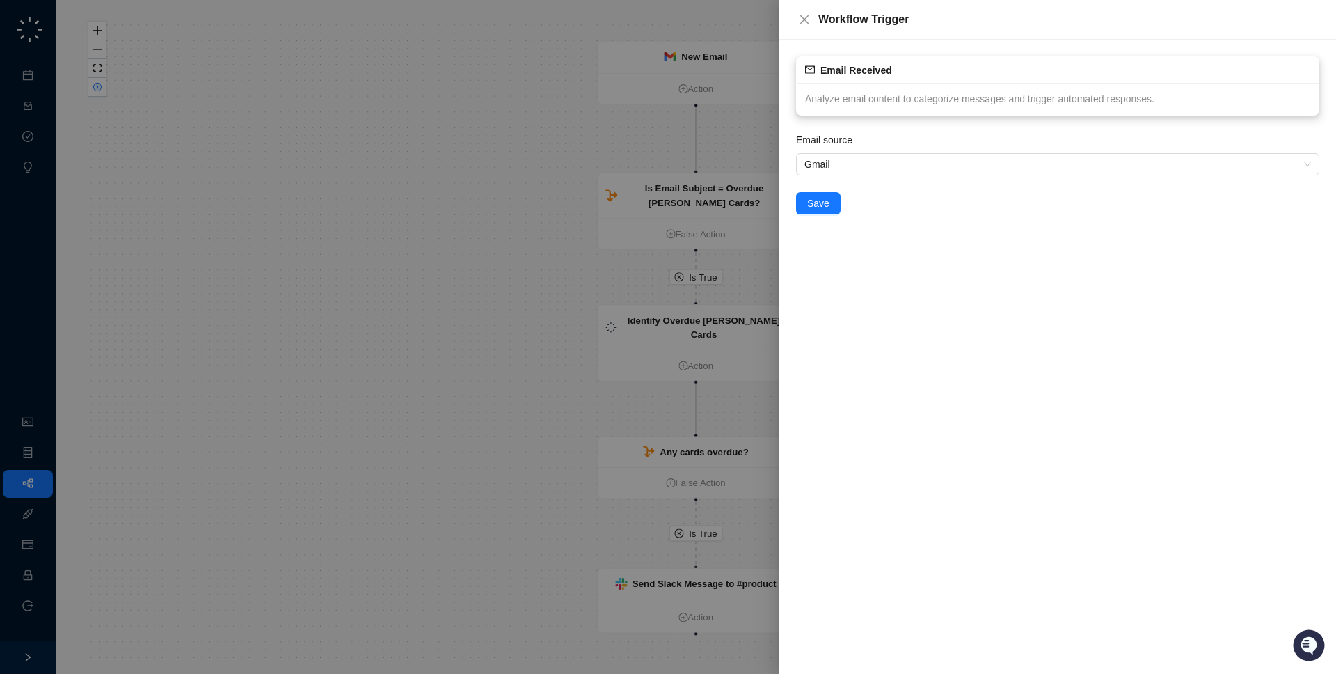
click at [941, 88] on div "Analyze email content to categorize messages and trigger automated responses." at bounding box center [1058, 99] width 522 height 32
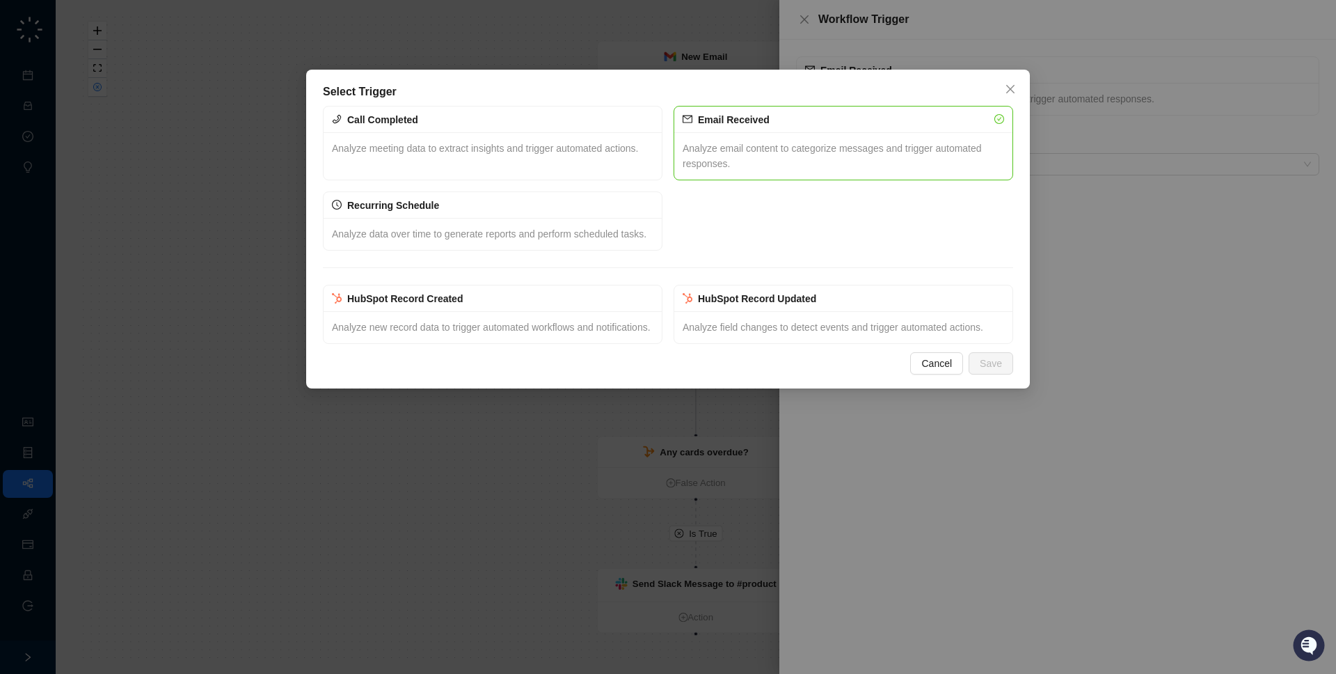
click at [154, 325] on div "Select Trigger Call Completed Analyze meeting data to extract insights and trig…" at bounding box center [668, 337] width 1336 height 674
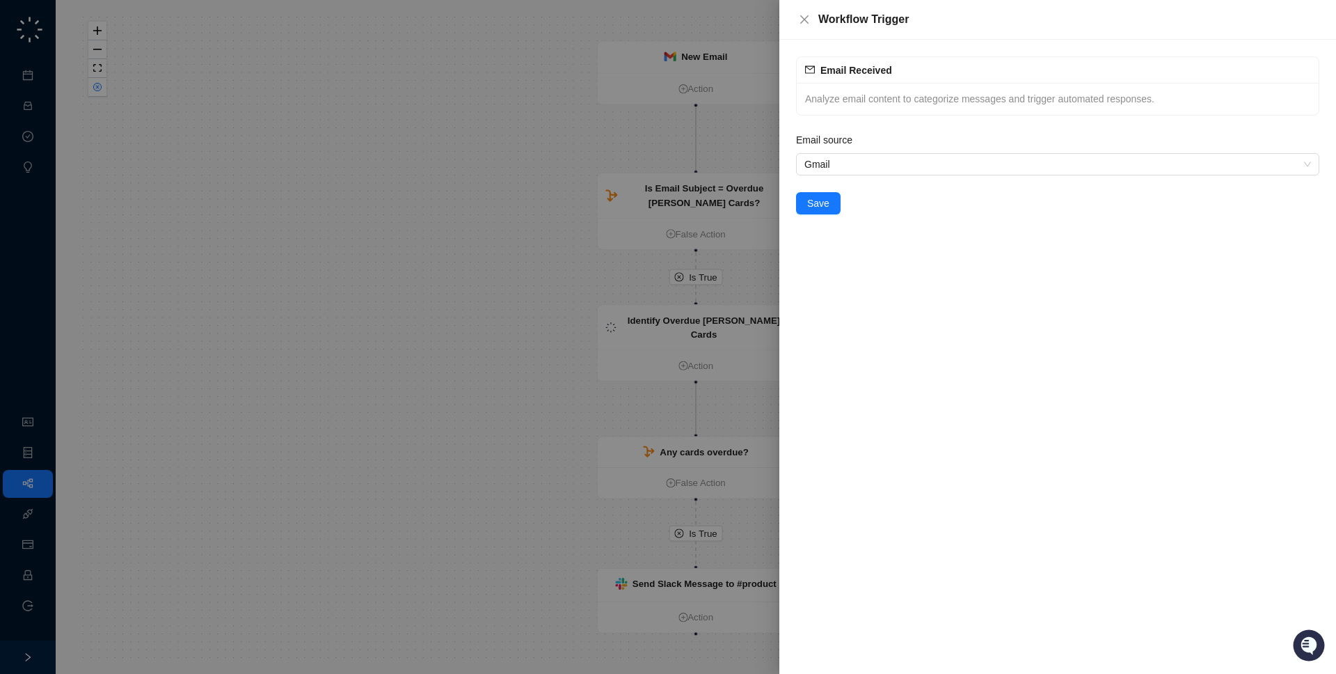
click at [213, 207] on div at bounding box center [668, 337] width 1336 height 674
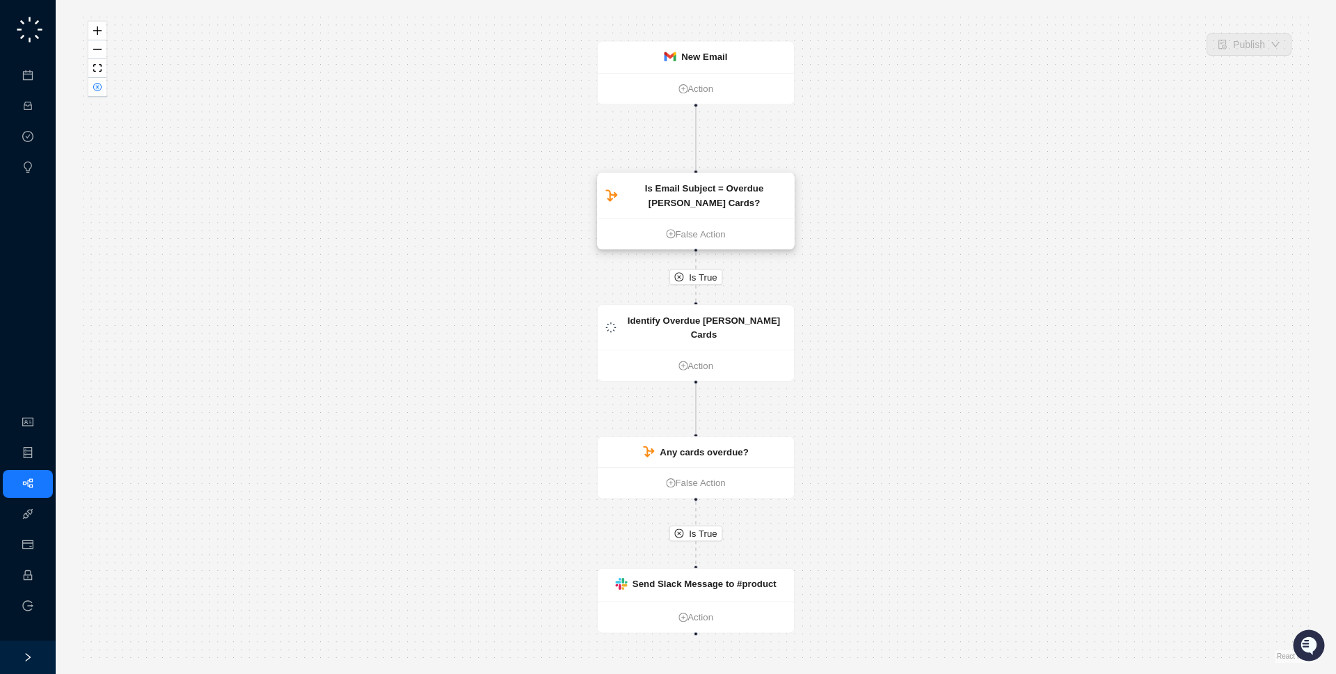
click at [678, 200] on div "Is Email Subject = Overdue [PERSON_NAME] Cards?" at bounding box center [704, 195] width 164 height 29
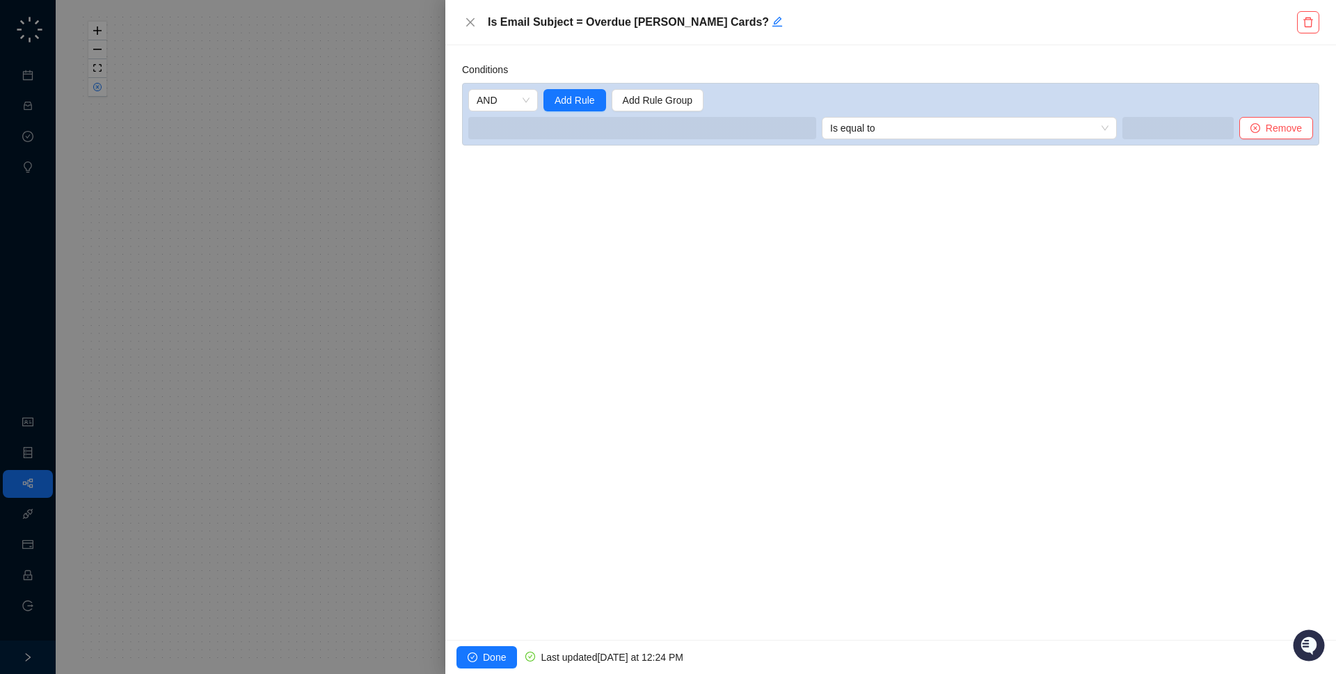
click at [413, 195] on div at bounding box center [668, 337] width 1336 height 674
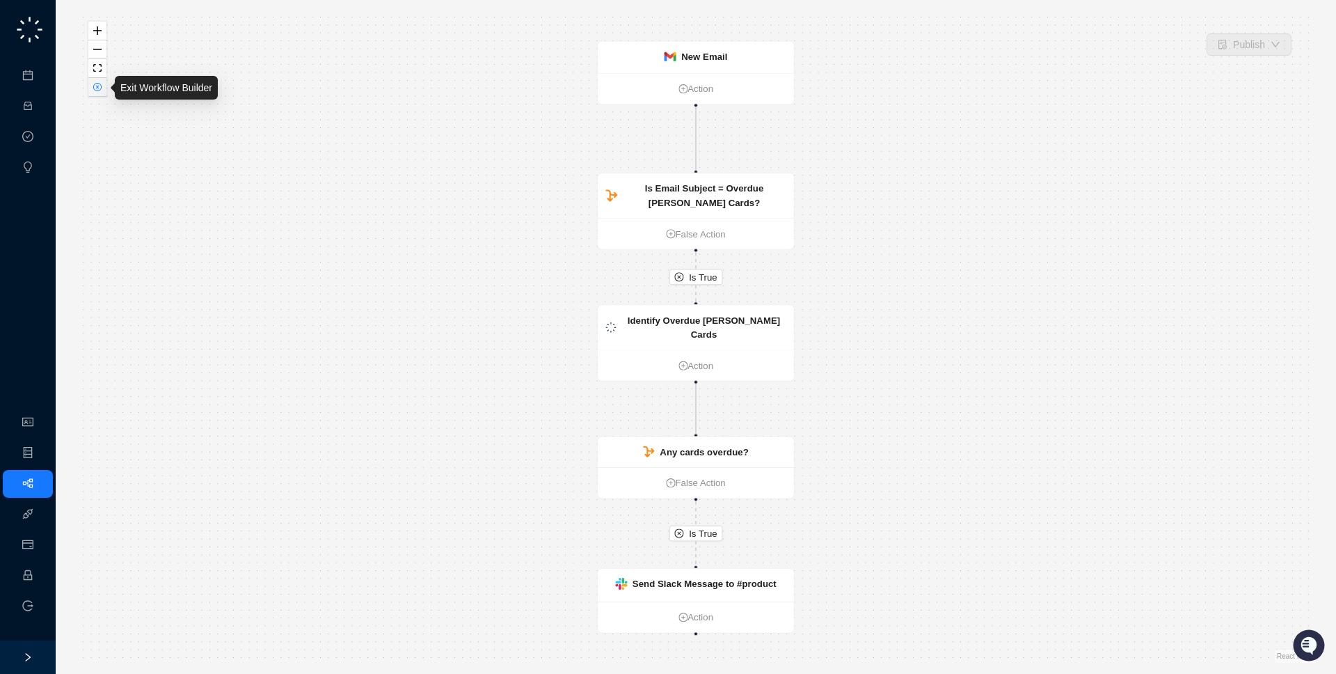
click at [102, 91] on button "button" at bounding box center [97, 87] width 18 height 19
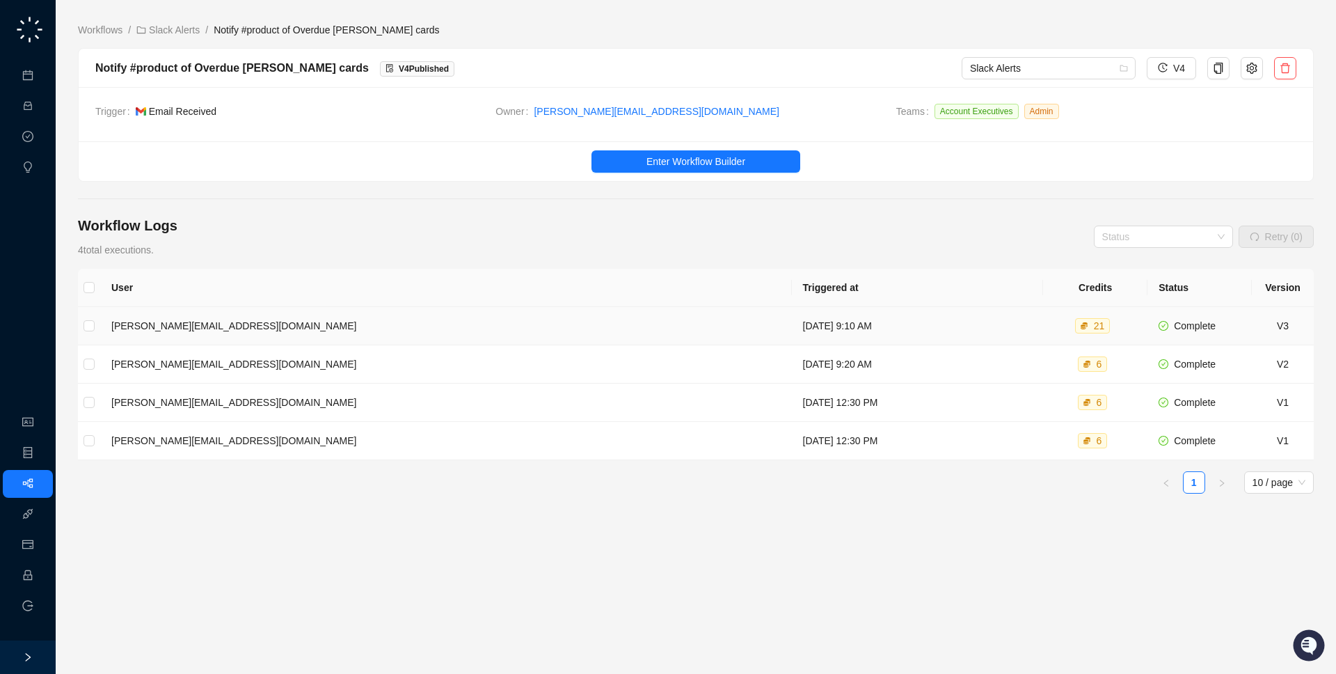
click at [792, 325] on td "[DATE] 9:10 AM" at bounding box center [918, 326] width 252 height 38
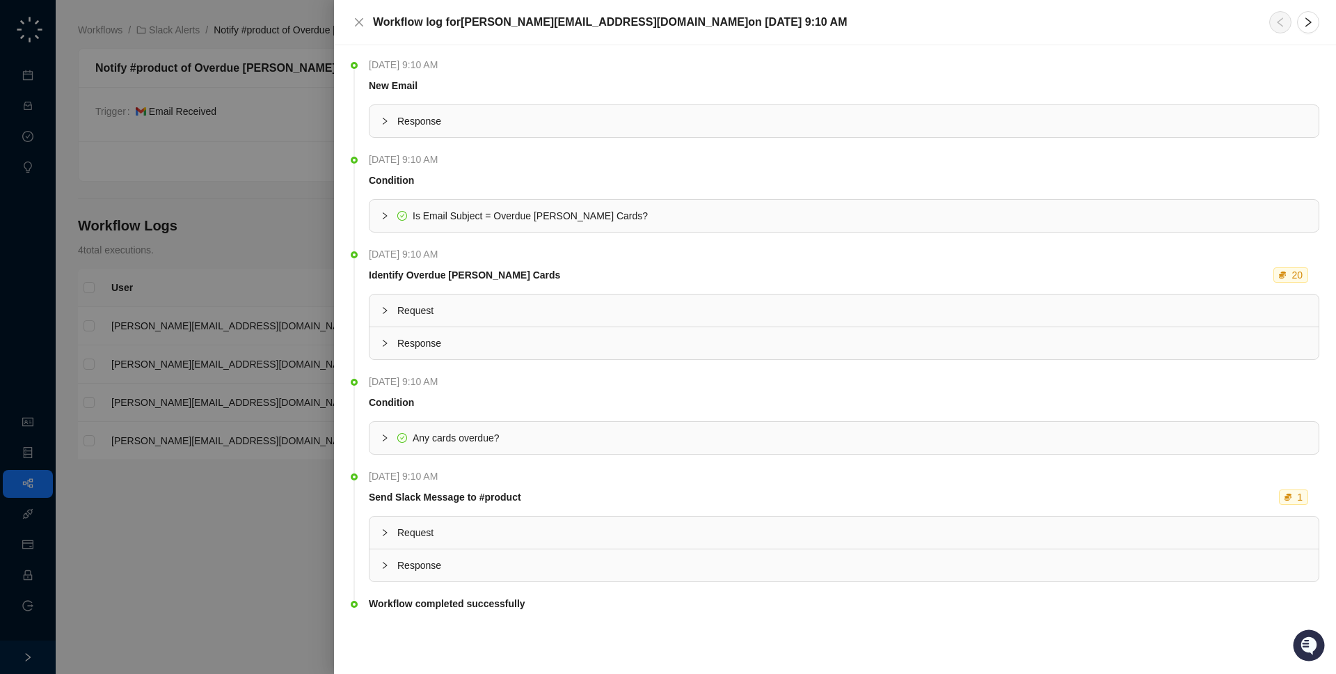
click at [584, 223] on div "Is Email Subject = Overdue [PERSON_NAME] Cards?" at bounding box center [530, 215] width 235 height 15
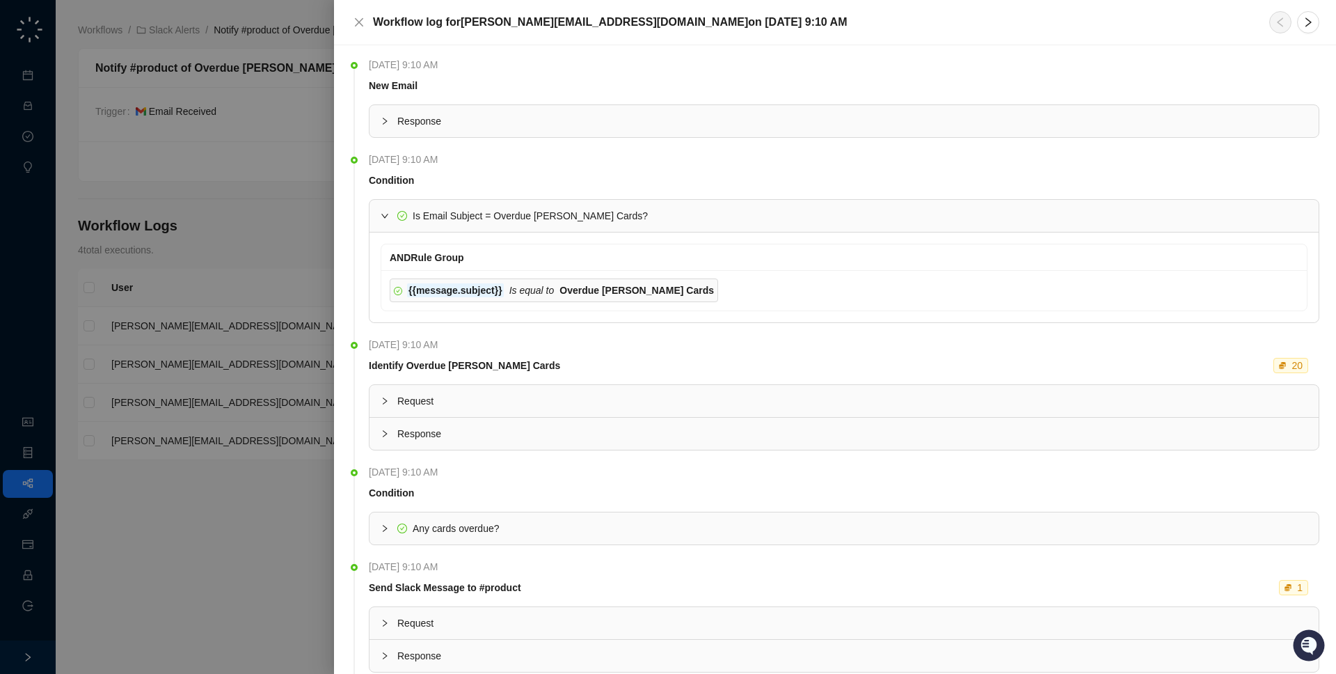
click at [539, 207] on div "Is Email Subject = Overdue [PERSON_NAME] Cards?" at bounding box center [843, 216] width 949 height 32
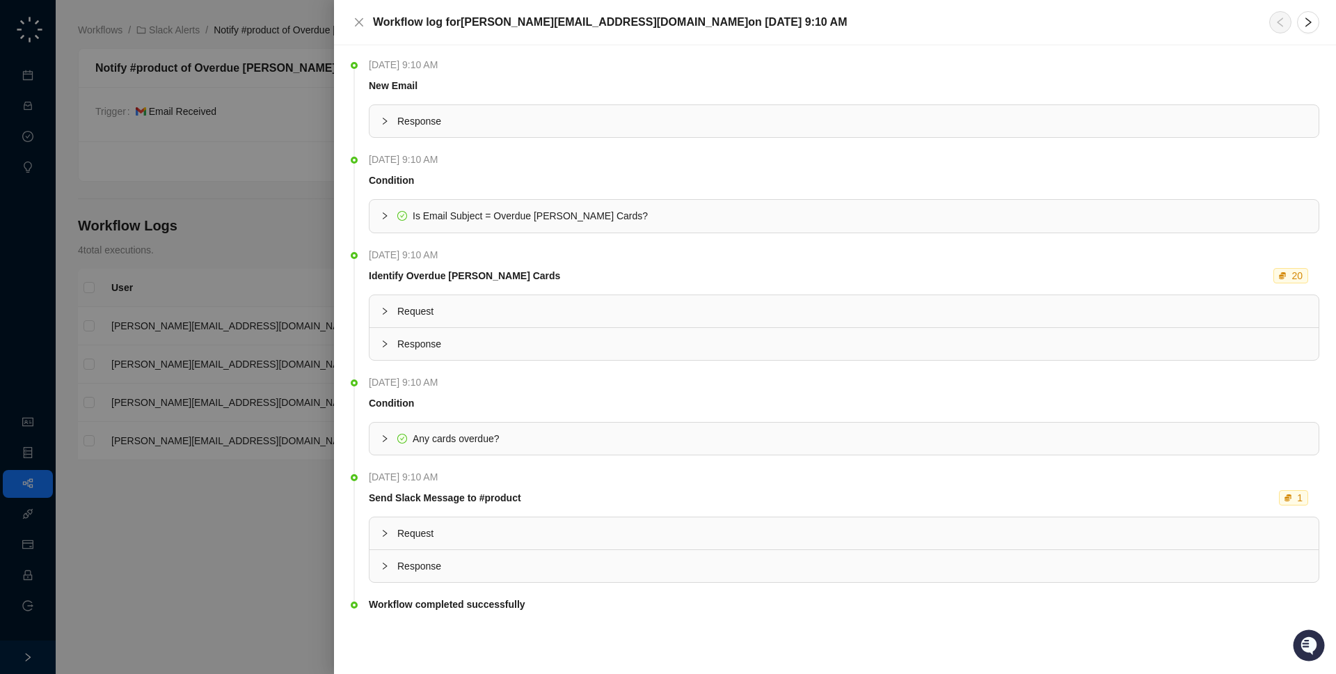
click at [204, 211] on div at bounding box center [668, 337] width 1336 height 674
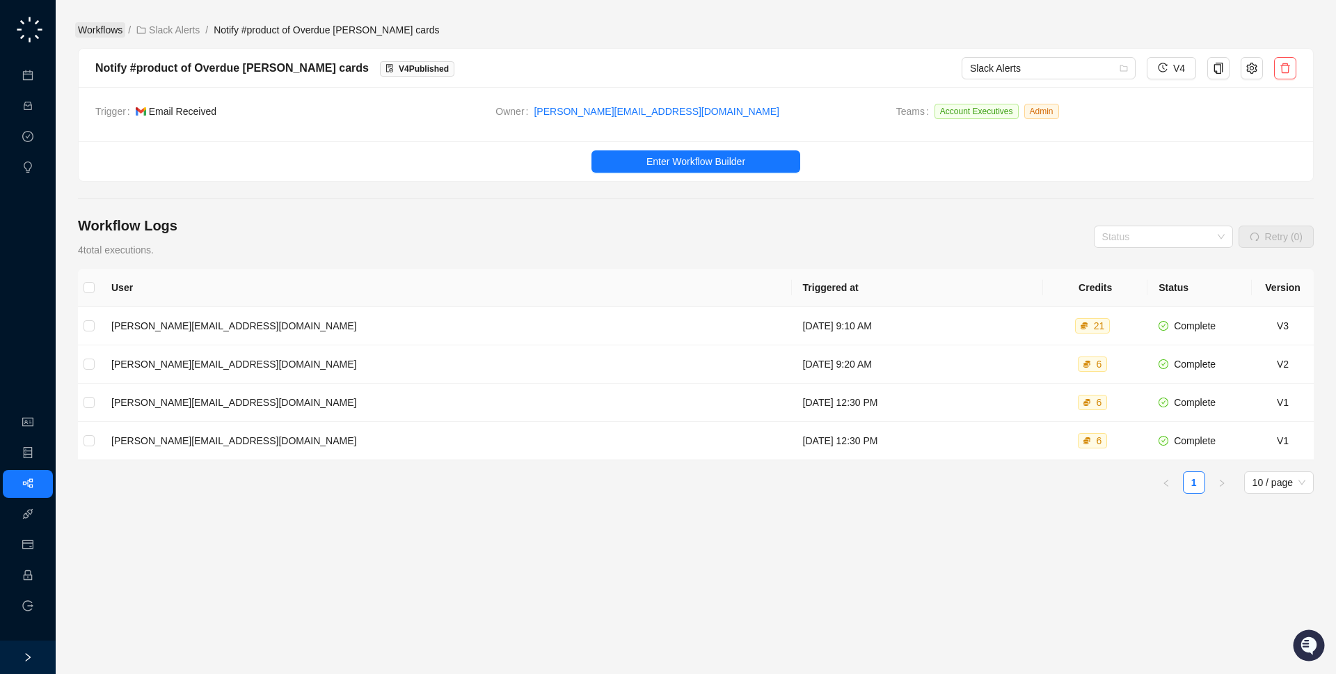
click at [99, 33] on link "Workflows" at bounding box center [100, 29] width 50 height 15
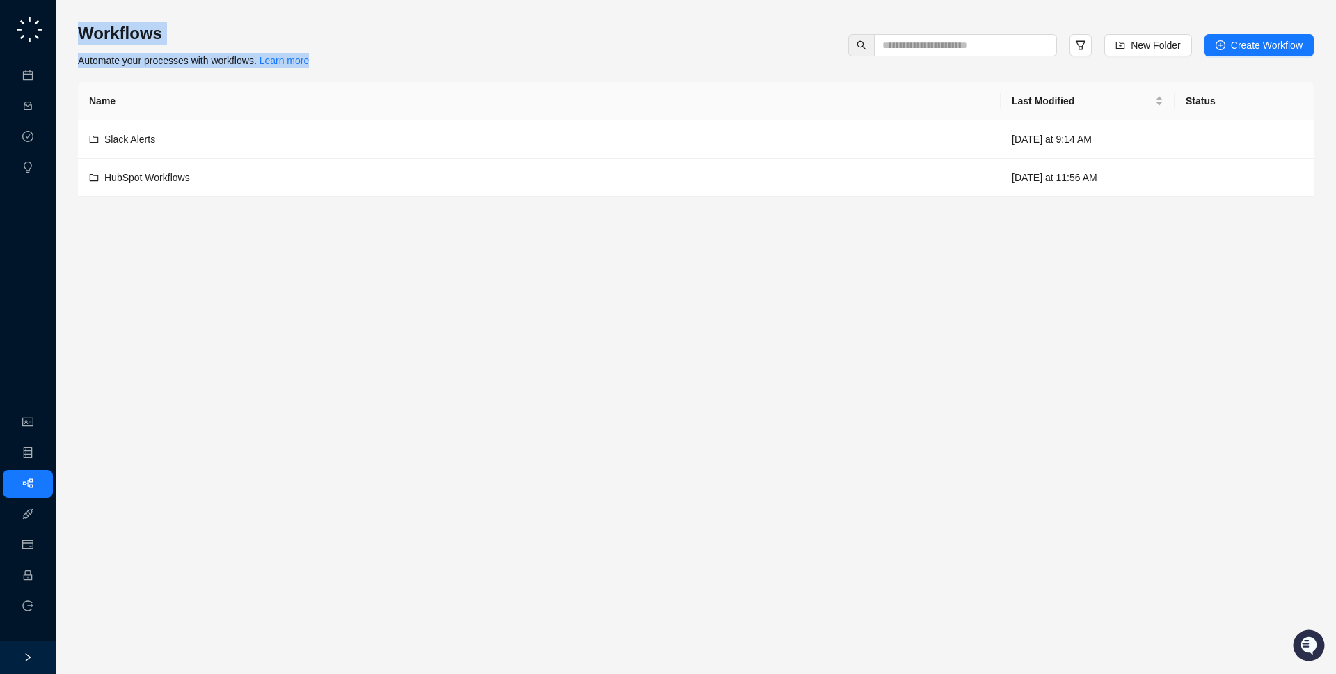
drag, startPoint x: 337, startPoint y: 57, endPoint x: 337, endPoint y: 10, distance: 46.6
click at [337, 10] on div "Workflows Automate your processes with workflows. Learn more New Folder Create …" at bounding box center [696, 337] width 1280 height 674
click at [340, 40] on div "Workflows Automate your processes with workflows. Learn more New Folder Create …" at bounding box center [696, 45] width 1236 height 46
click at [292, 56] on link "Learn more" at bounding box center [285, 60] width 50 height 11
click at [399, 180] on div "HubSpot Workflows" at bounding box center [539, 177] width 900 height 15
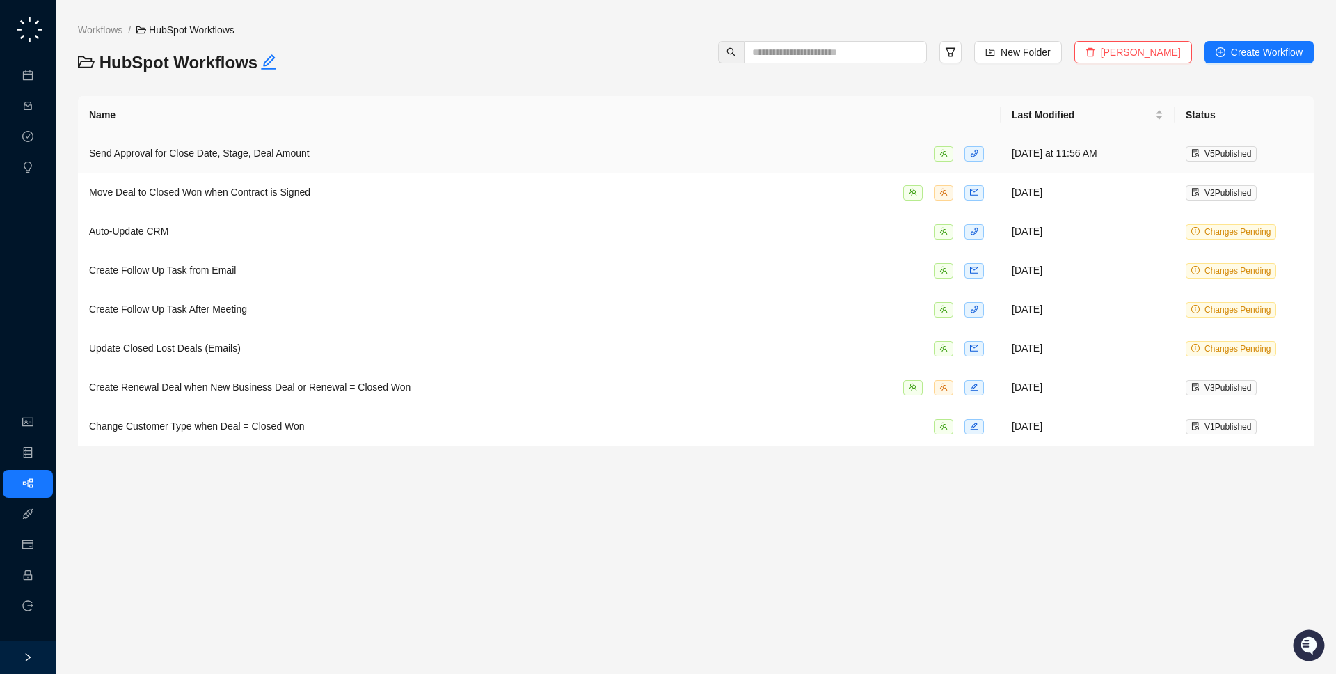
click at [407, 162] on td "Send Approval for Close Date, Stage, Deal Amount" at bounding box center [539, 153] width 923 height 39
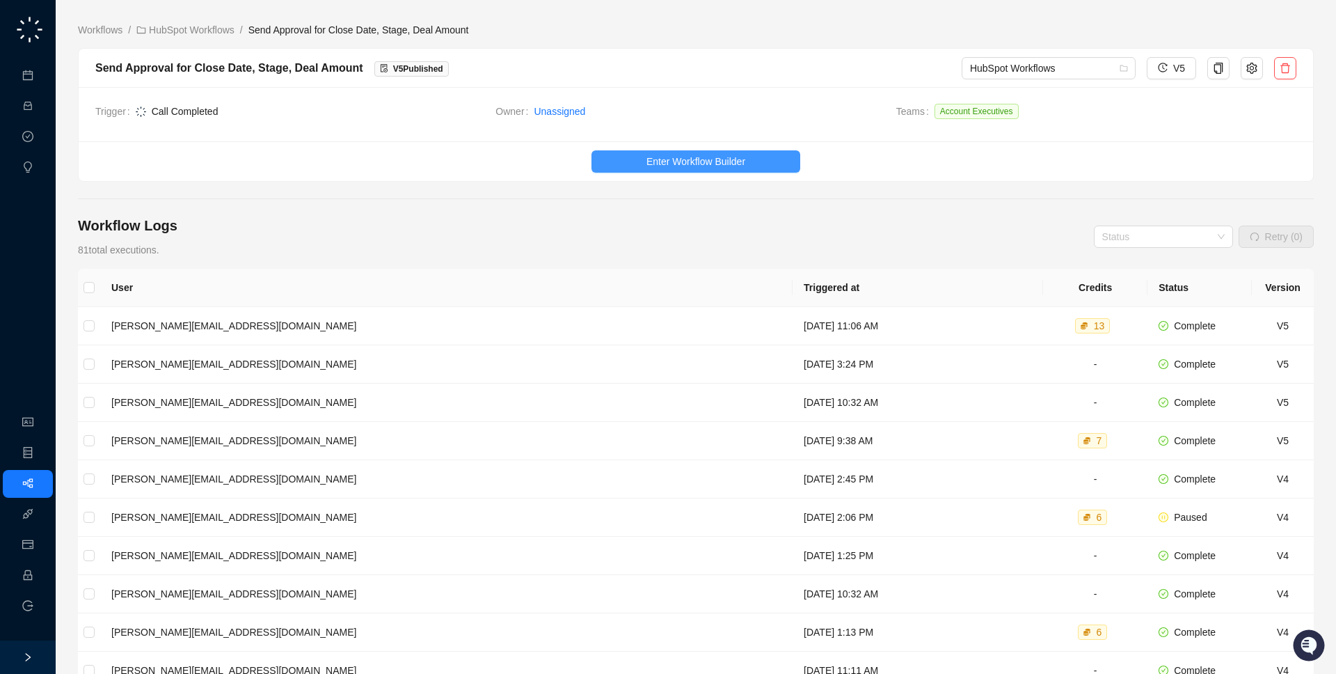
click at [715, 169] on button "Enter Workflow Builder" at bounding box center [695, 161] width 209 height 22
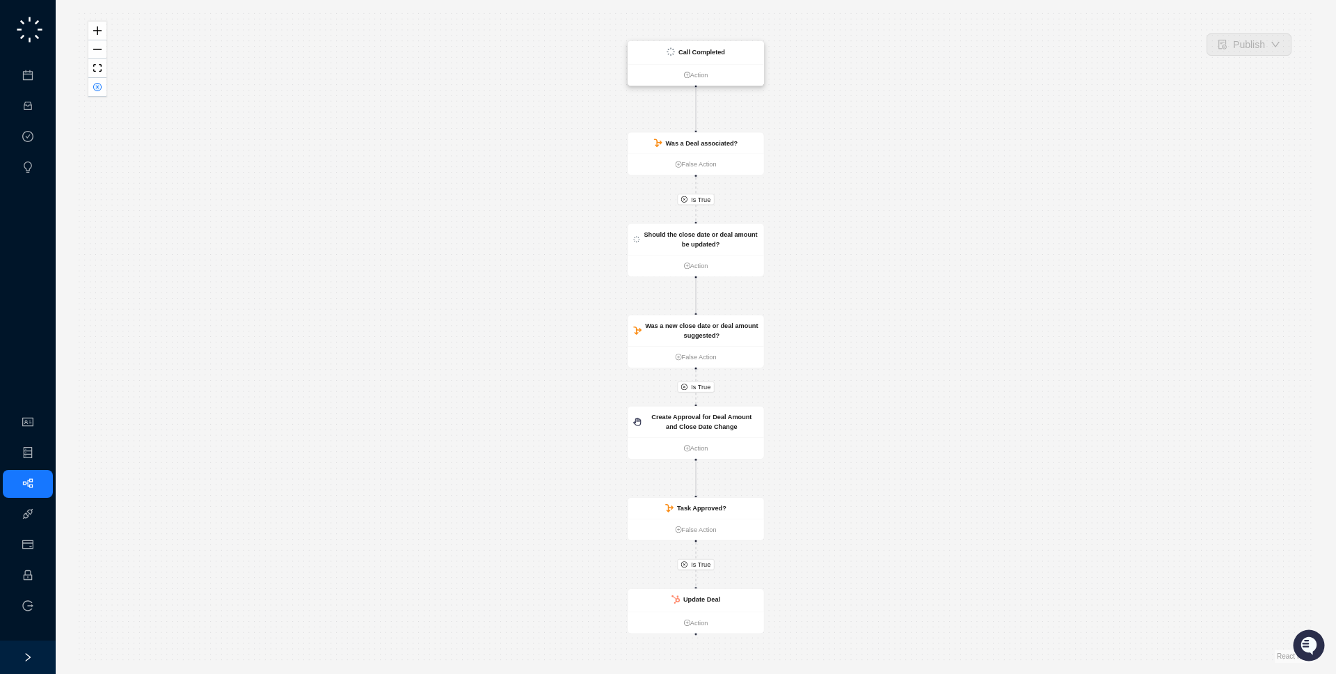
click at [683, 54] on strong "Call Completed" at bounding box center [701, 51] width 47 height 7
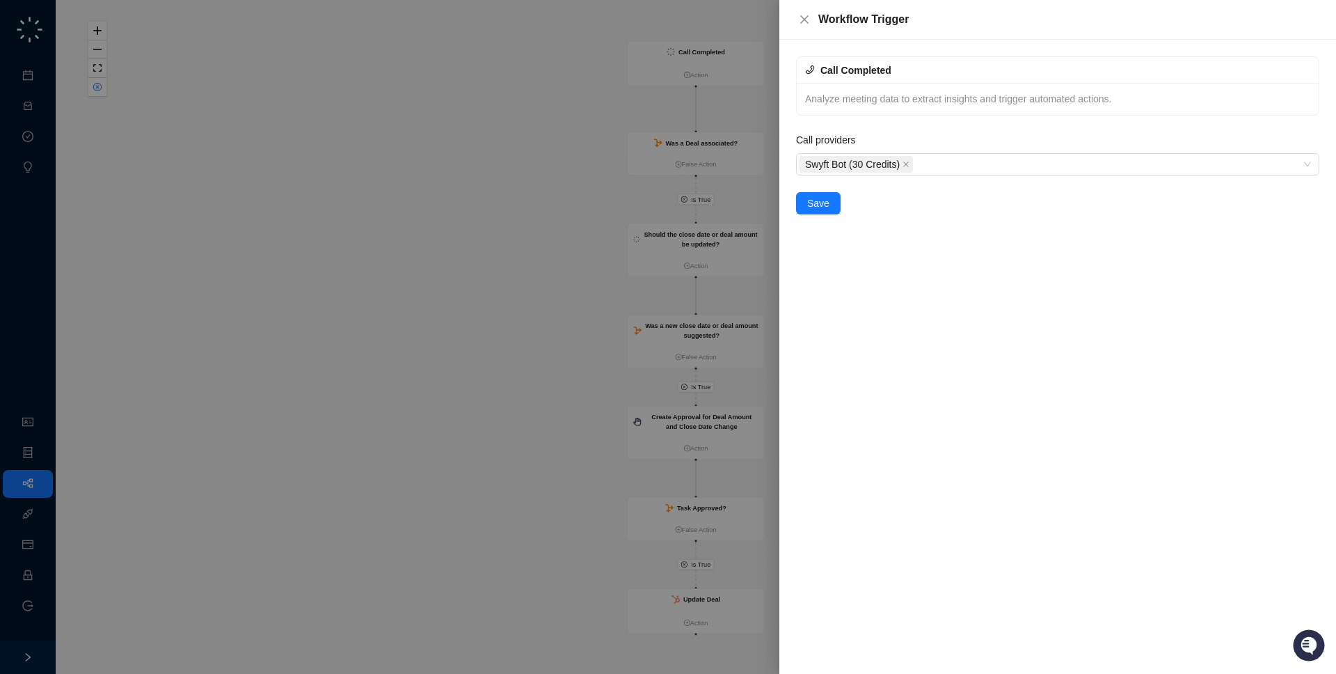
click at [440, 70] on div at bounding box center [668, 337] width 1336 height 674
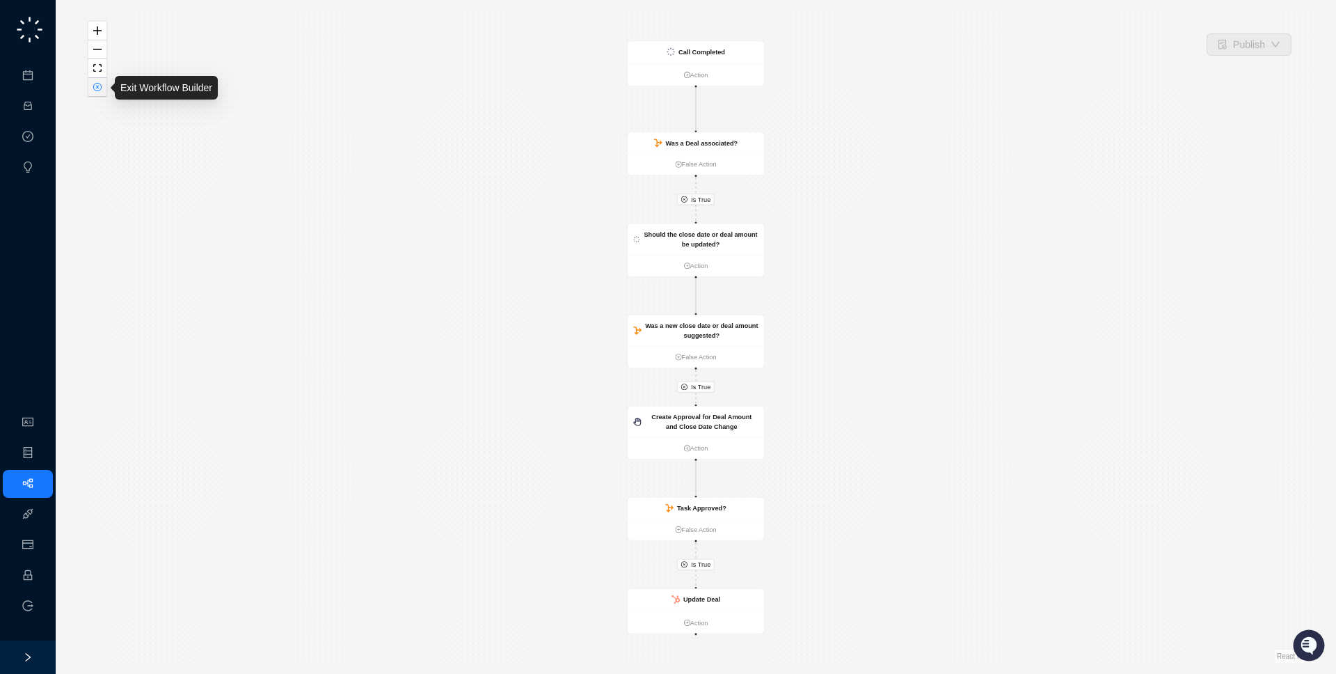
click at [98, 89] on icon "close-circle" at bounding box center [97, 86] width 7 height 7
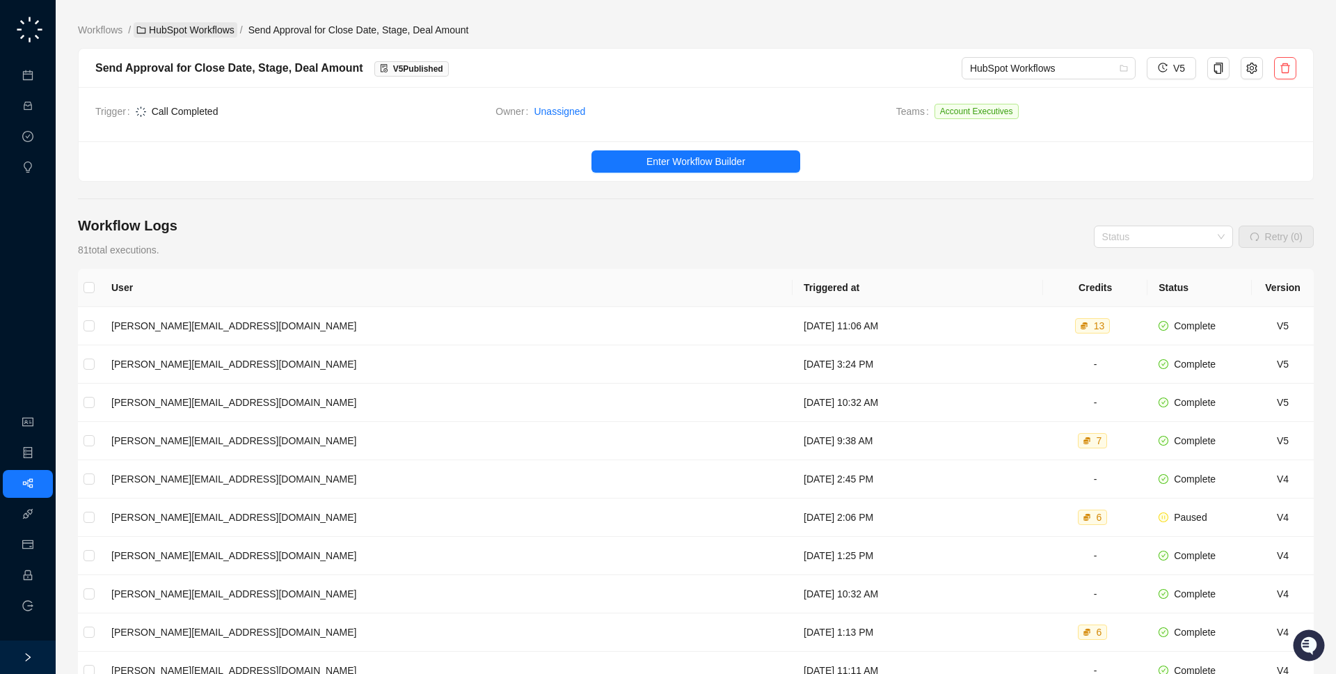
click at [202, 30] on link "HubSpot Workflows" at bounding box center [186, 29] width 104 height 15
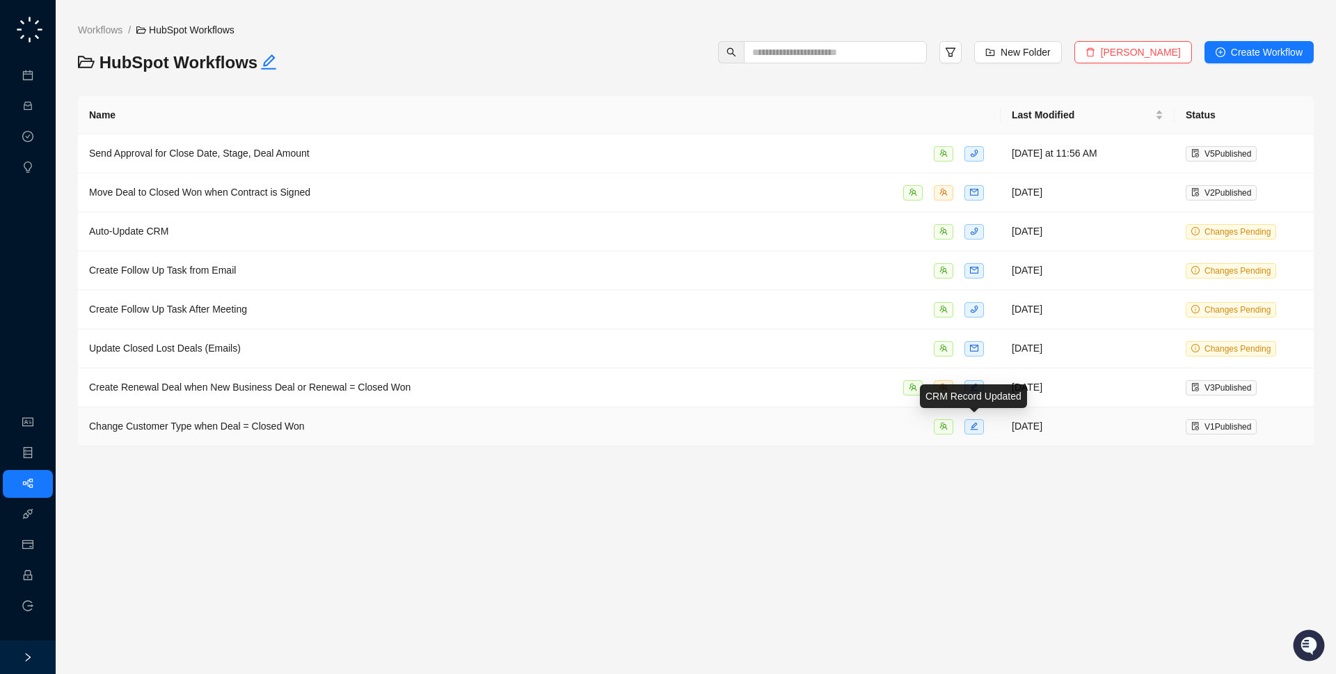
click at [931, 427] on div "Change Customer Type when Deal = Closed Won" at bounding box center [539, 426] width 900 height 16
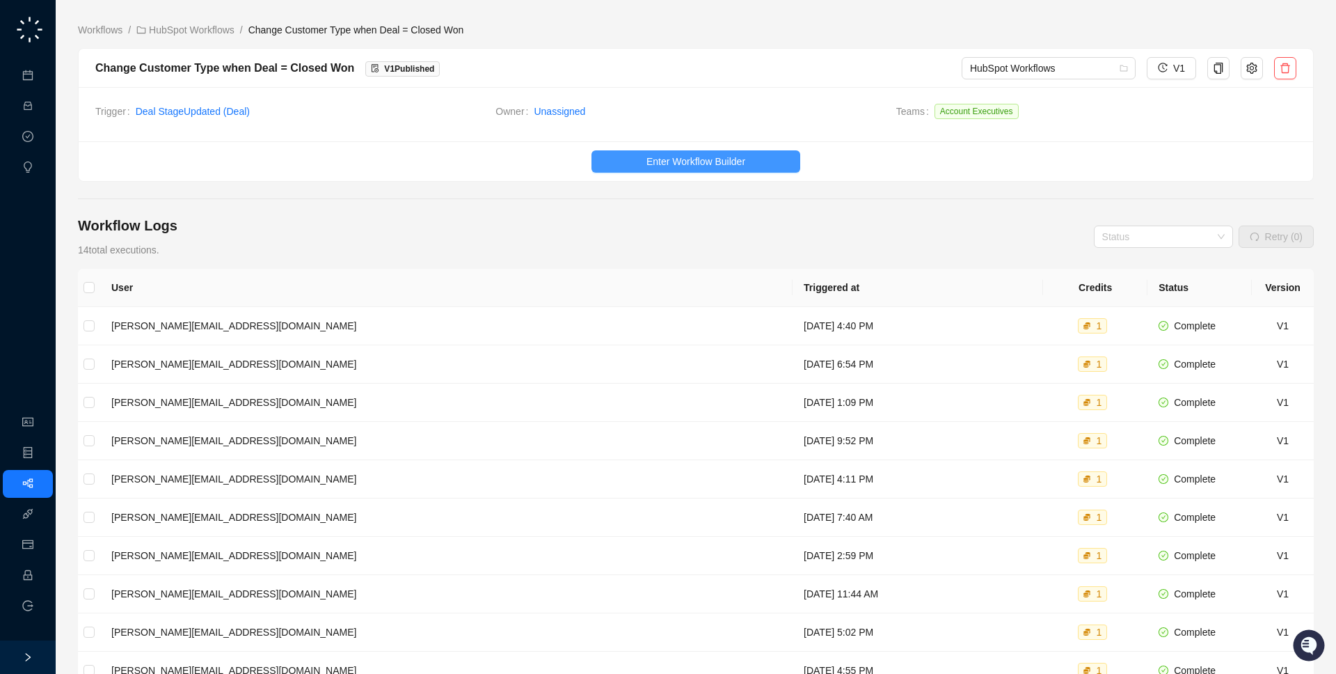
click at [662, 159] on span "Enter Workflow Builder" at bounding box center [695, 161] width 99 height 15
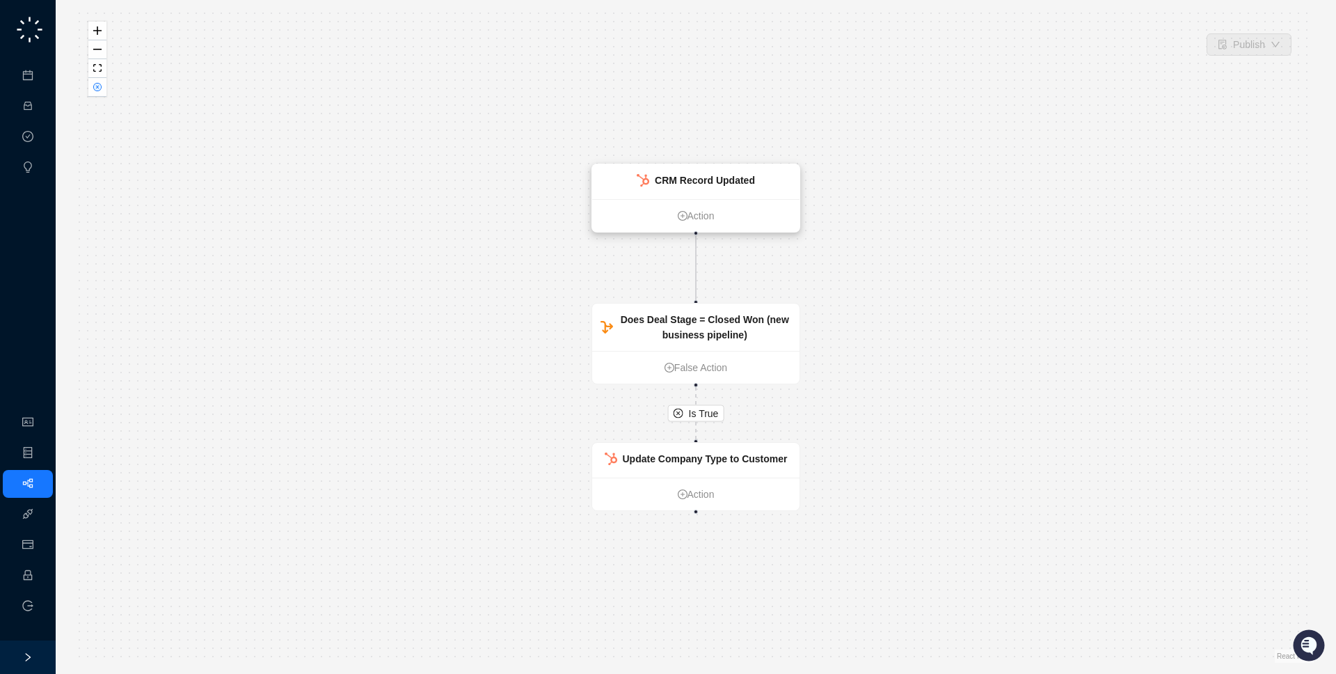
click at [662, 170] on div "CRM Record Updated" at bounding box center [695, 181] width 207 height 35
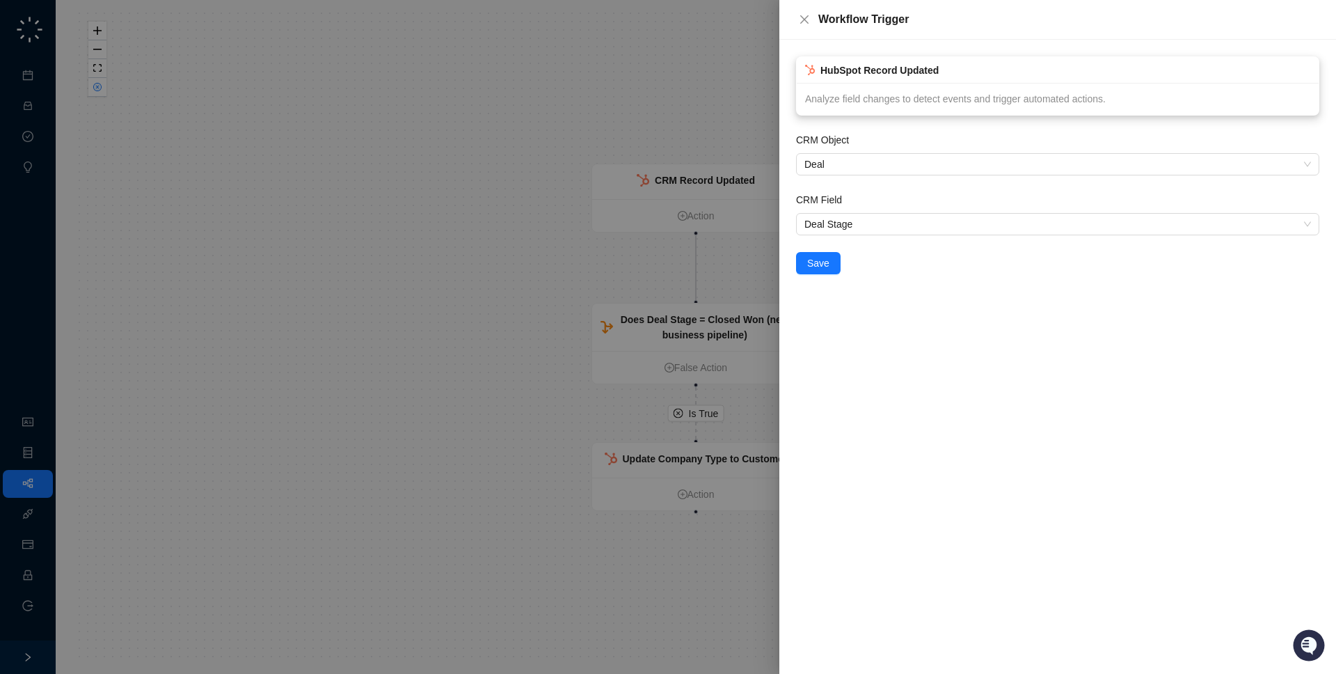
click at [903, 104] on div "Analyze field changes to detect events and trigger automated actions." at bounding box center [1058, 99] width 522 height 32
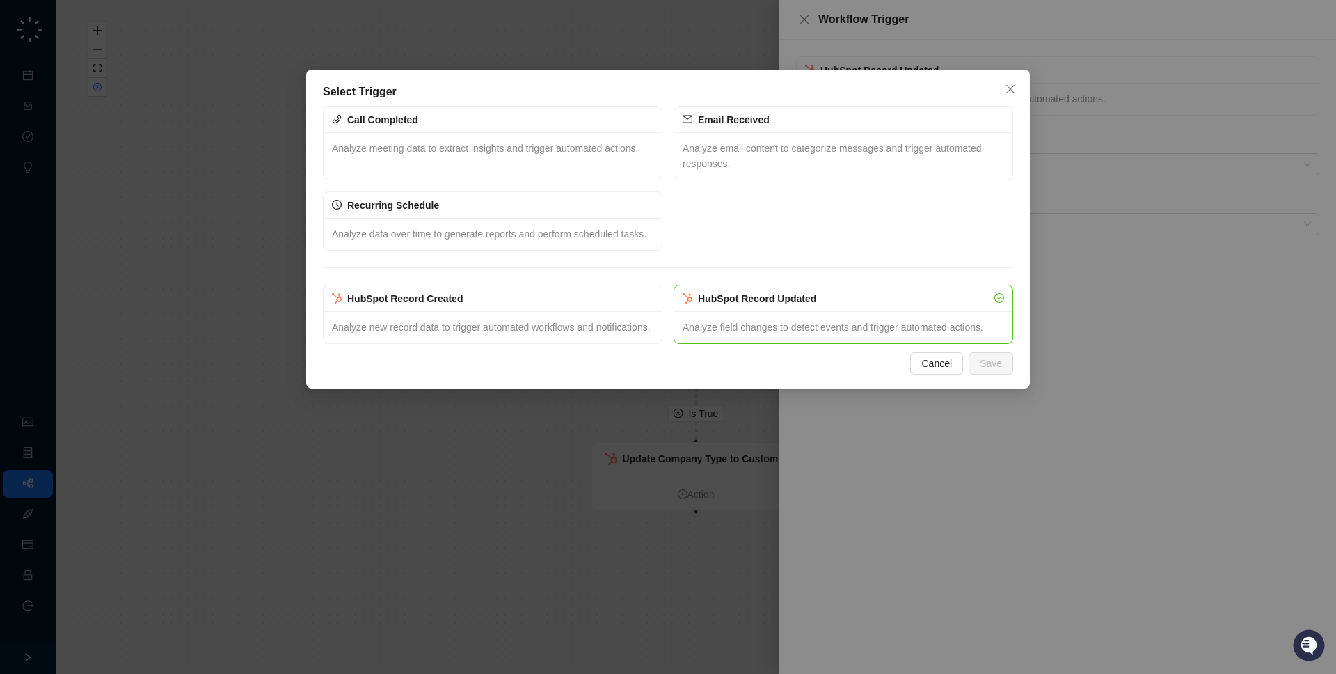
click at [877, 55] on div "Select Trigger Call Completed Analyze meeting data to extract insights and trig…" at bounding box center [668, 337] width 1336 height 674
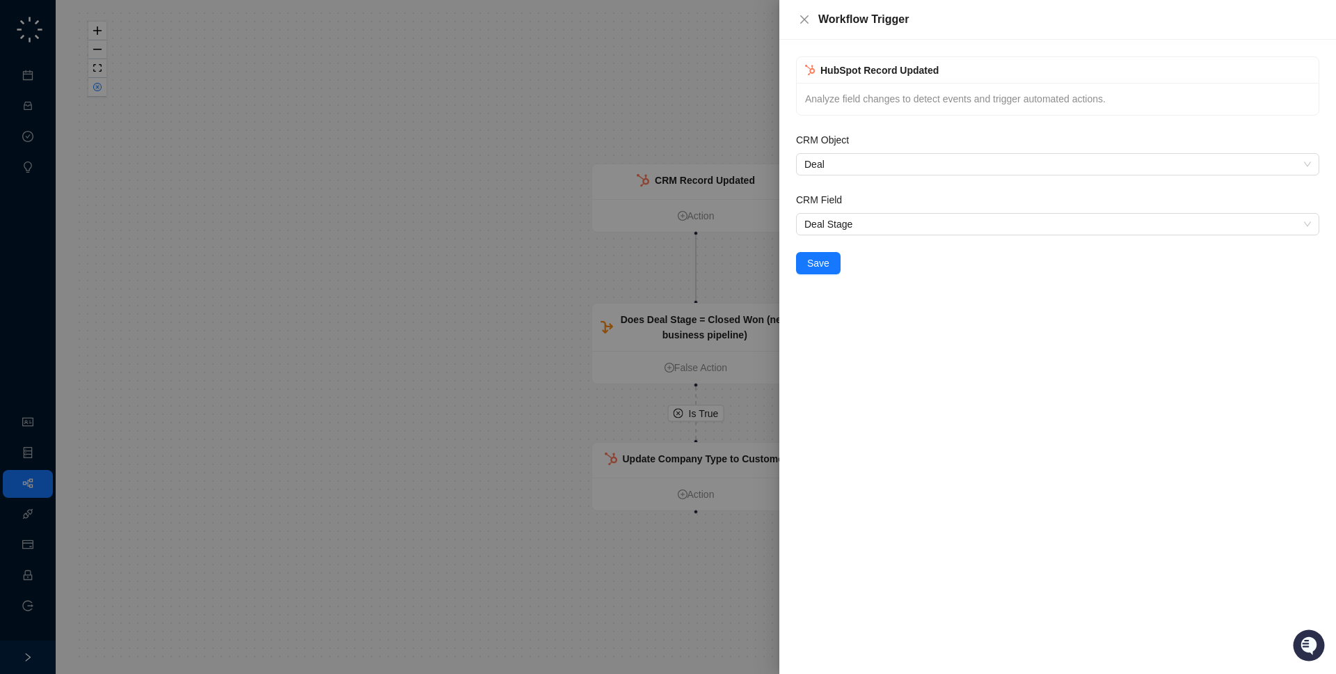
click at [514, 137] on div at bounding box center [668, 337] width 1336 height 674
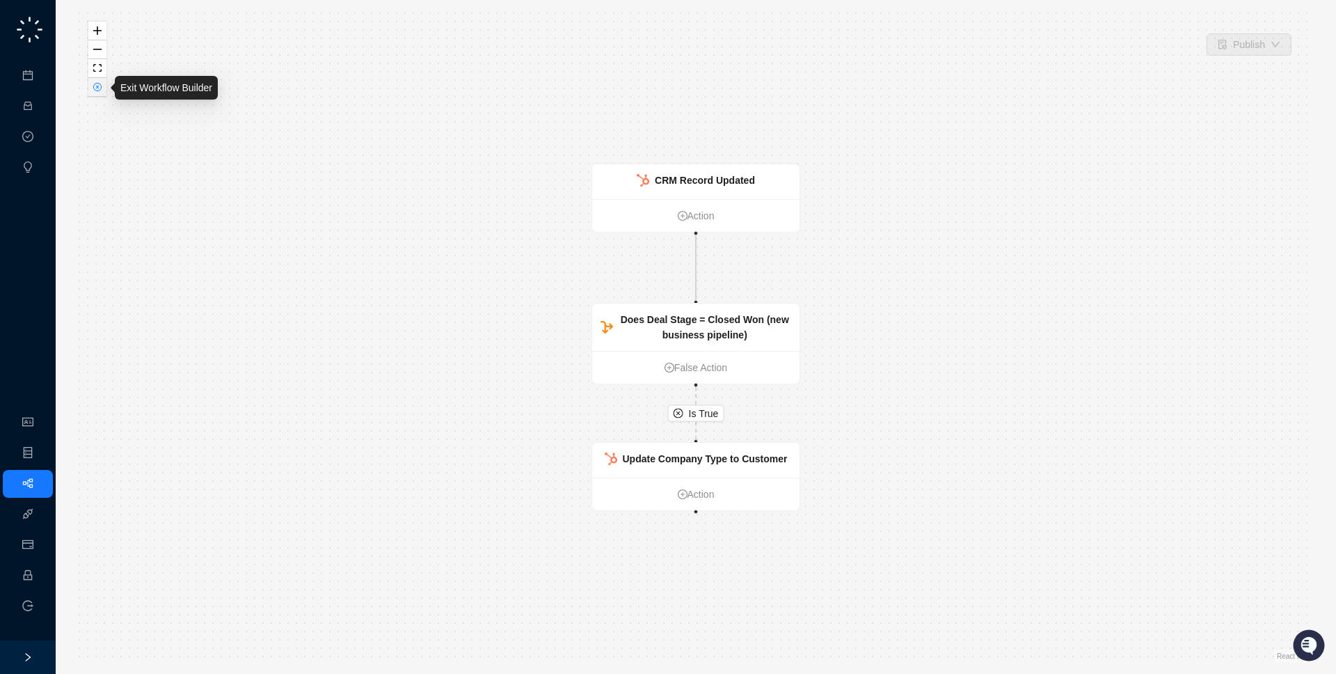
click at [95, 85] on icon "close-circle" at bounding box center [97, 86] width 7 height 7
